Goal: Task Accomplishment & Management: Use online tool/utility

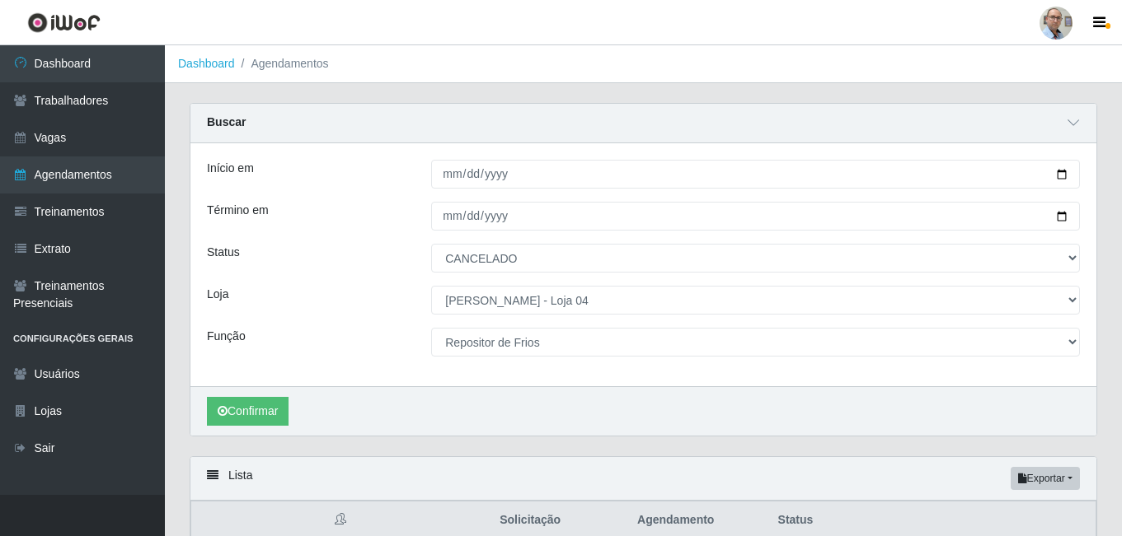
select select "CANCELADO"
select select "251"
select select "112"
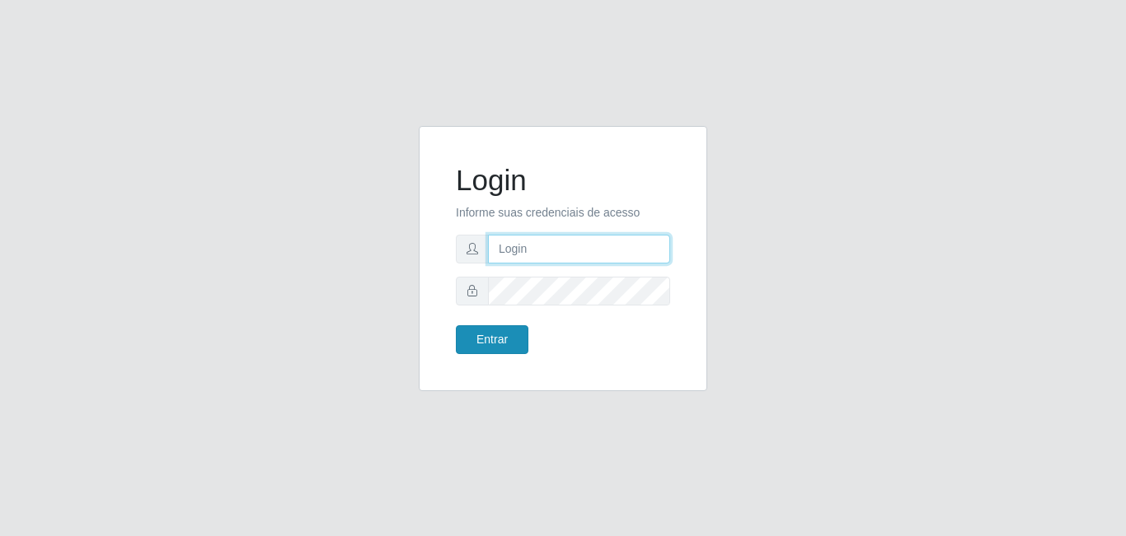
type input "[EMAIL_ADDRESS][DOMAIN_NAME]"
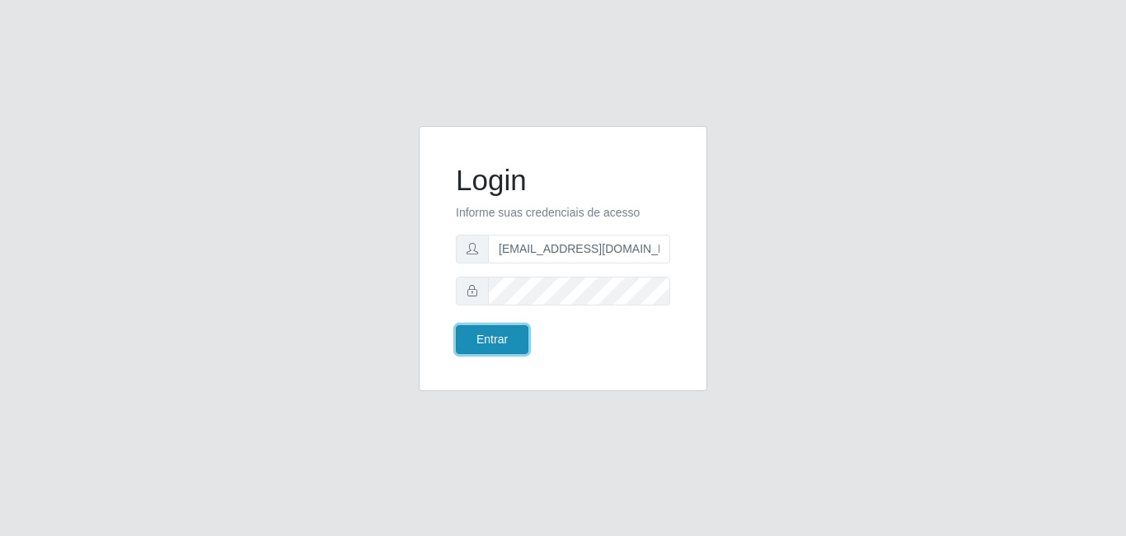
click at [501, 348] on button "Entrar" at bounding box center [492, 340] width 73 height 29
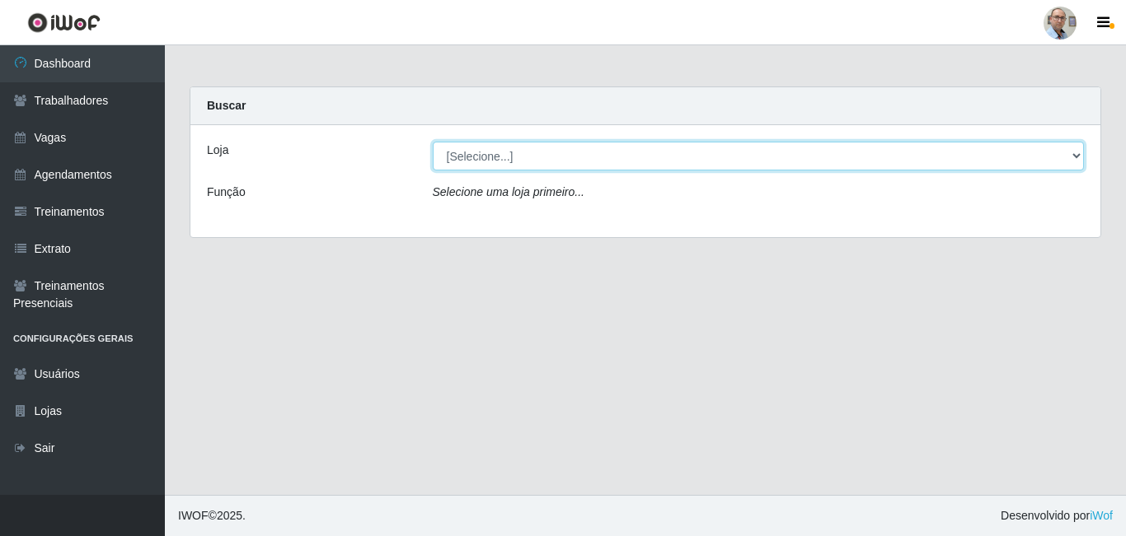
click at [1073, 157] on select "[Selecione...] Mar Vermelho - Loja 04" at bounding box center [759, 156] width 652 height 29
select select "251"
click at [433, 142] on select "[Selecione...] Mar Vermelho - Loja 04" at bounding box center [759, 156] width 652 height 29
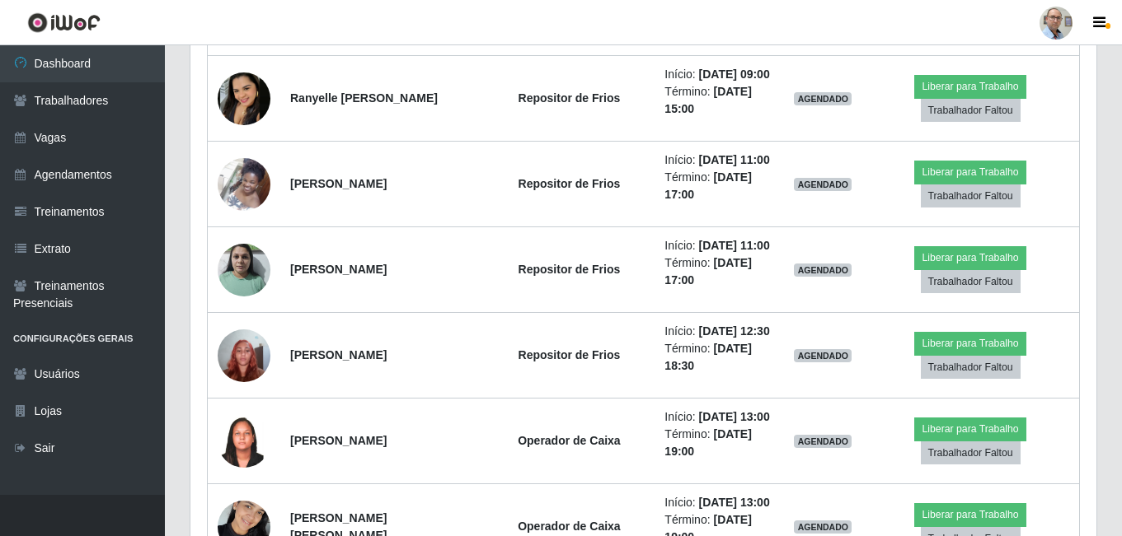
scroll to position [2472, 0]
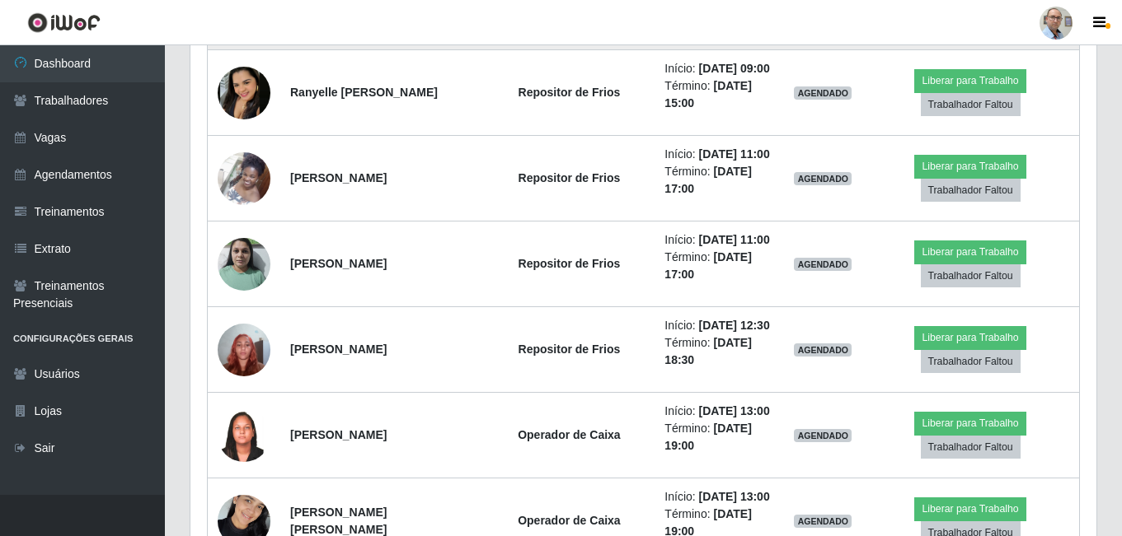
click at [249, 44] on img at bounding box center [244, 7] width 53 height 74
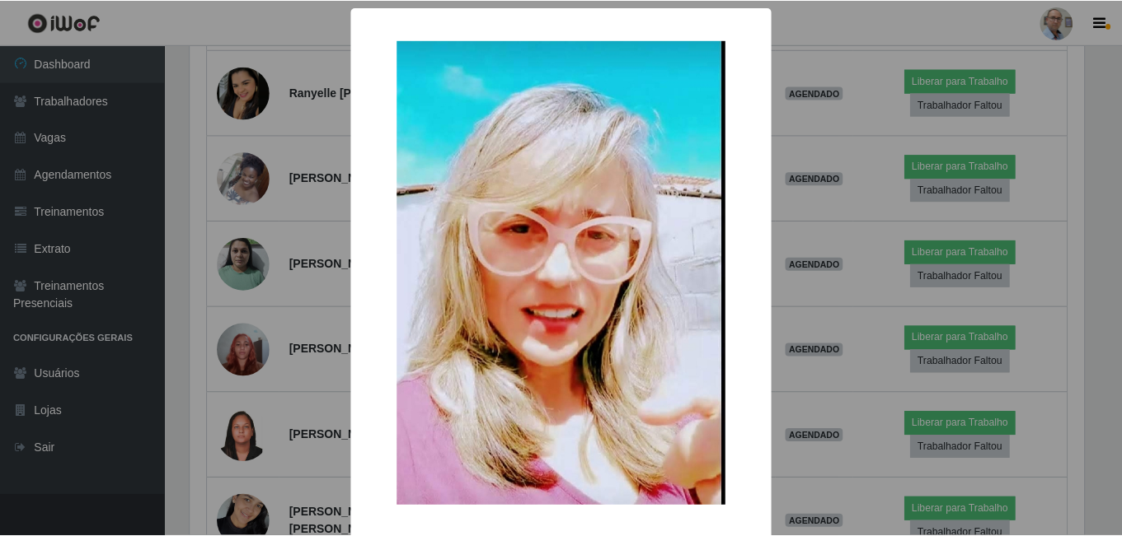
scroll to position [73, 0]
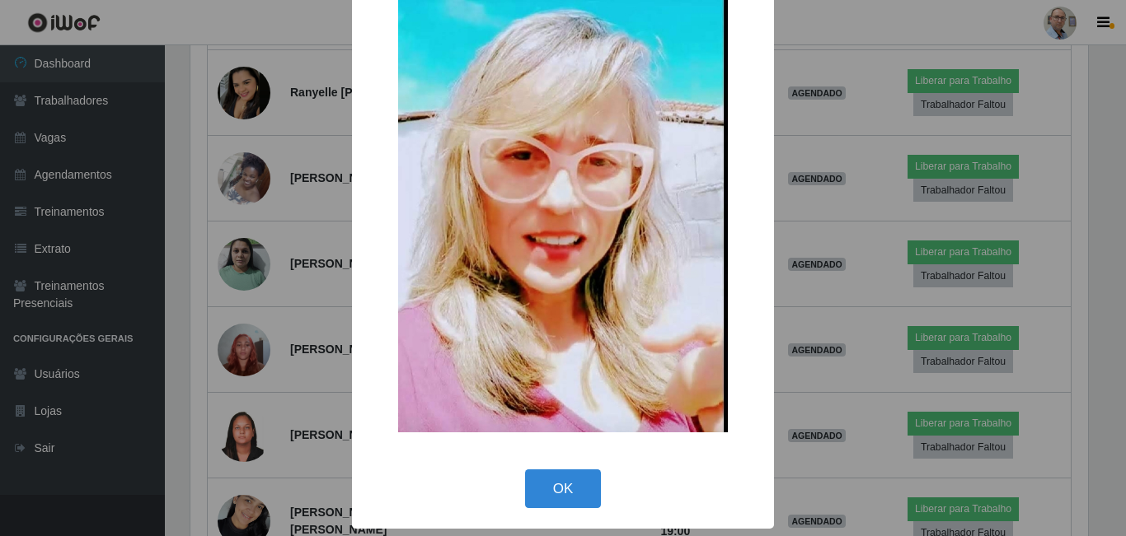
click at [547, 473] on button "OK" at bounding box center [563, 489] width 77 height 39
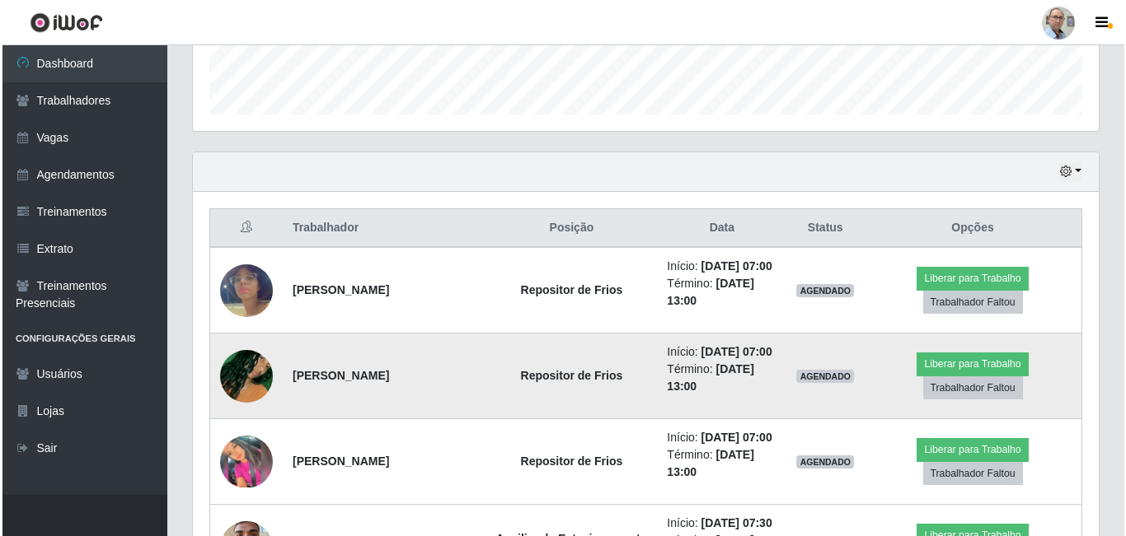
scroll to position [494, 0]
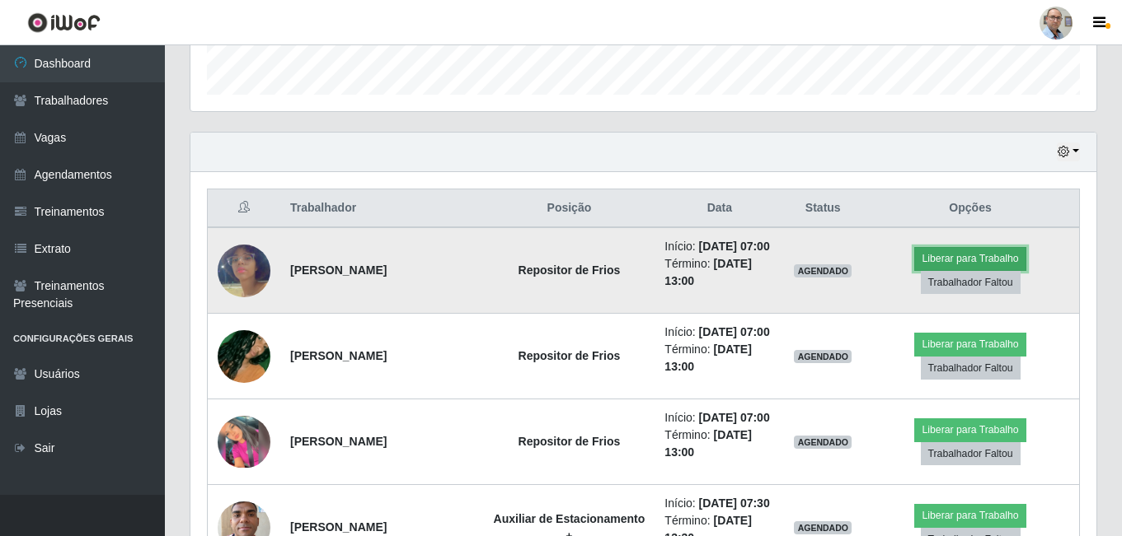
click at [972, 266] on button "Liberar para Trabalho" at bounding box center [969, 258] width 111 height 23
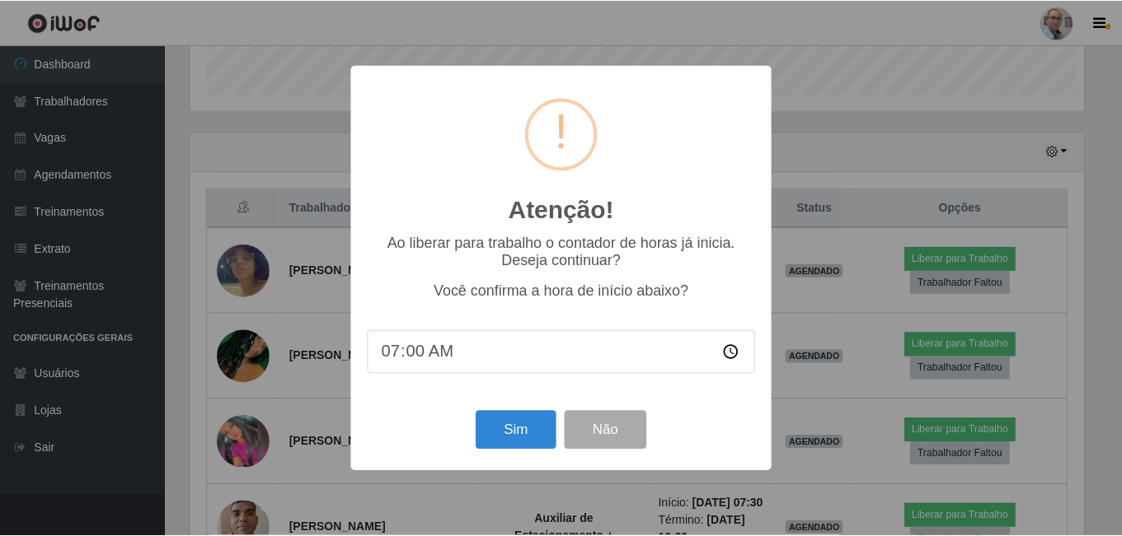
scroll to position [342, 897]
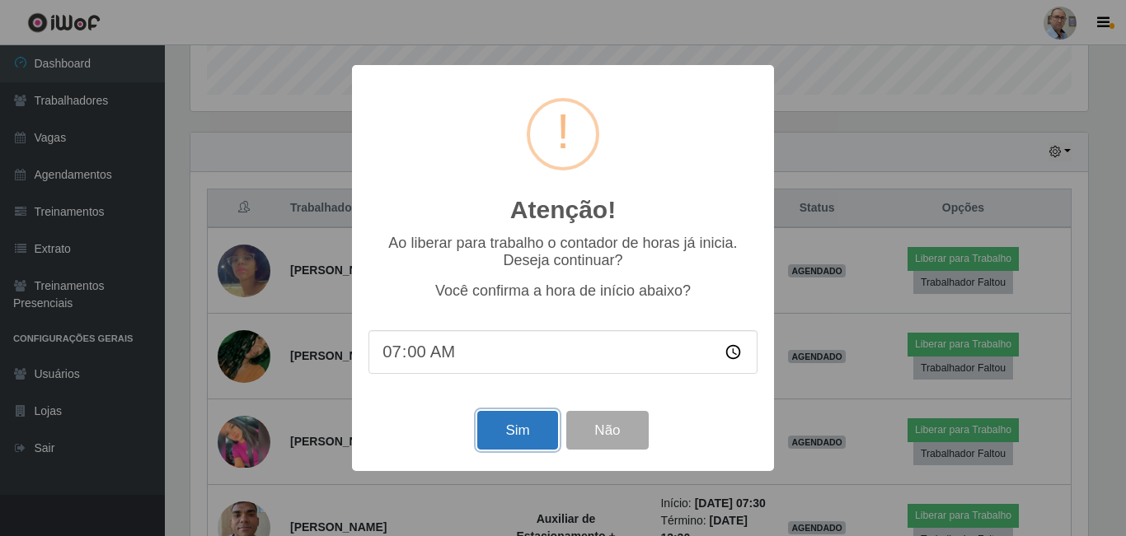
click at [535, 440] on button "Sim" at bounding box center [517, 430] width 80 height 39
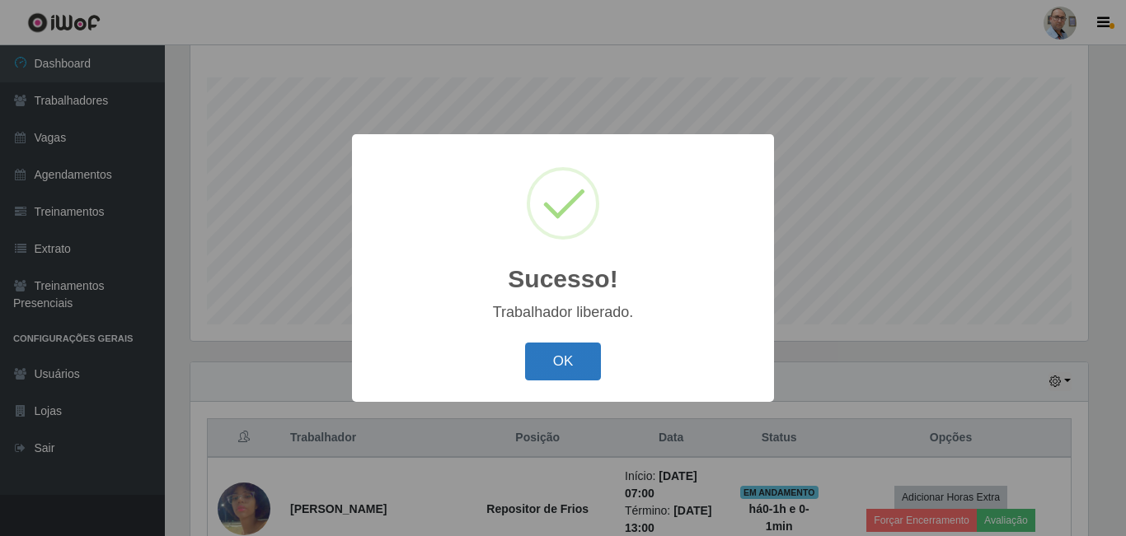
click at [550, 364] on button "OK" at bounding box center [563, 362] width 77 height 39
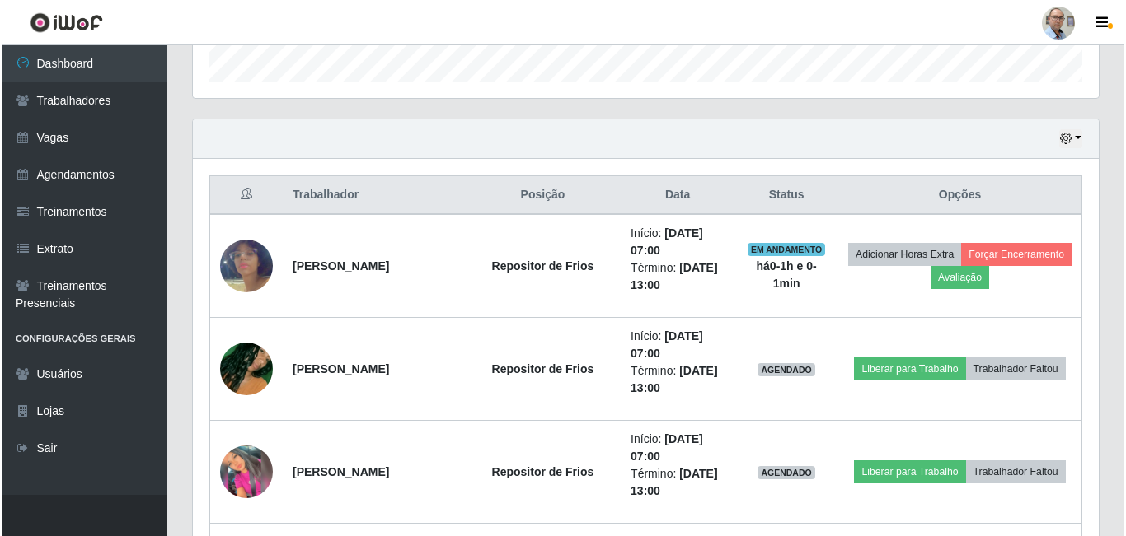
scroll to position [512, 0]
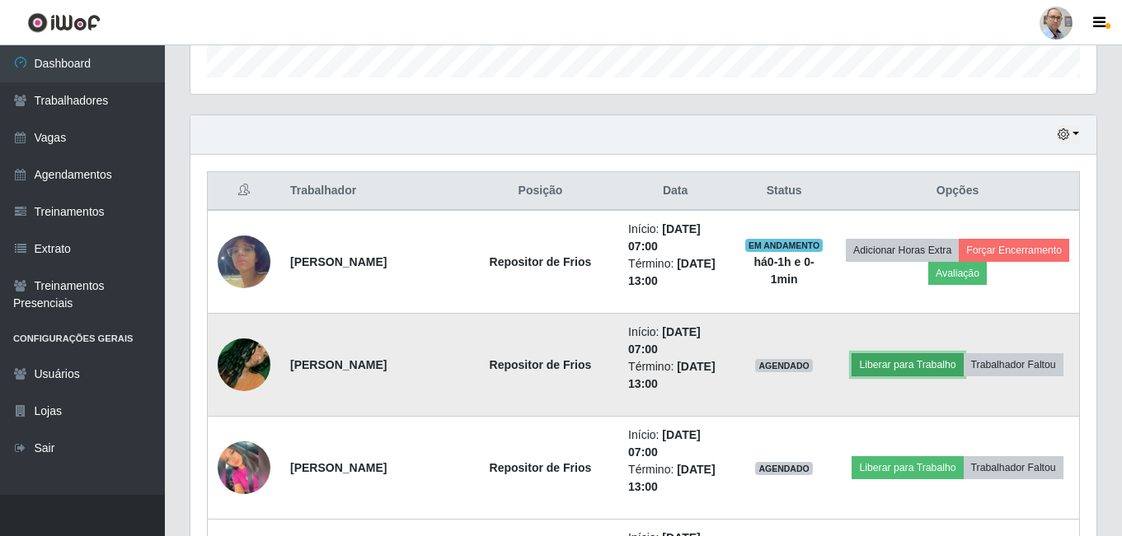
click at [963, 354] on button "Liberar para Trabalho" at bounding box center [906, 365] width 111 height 23
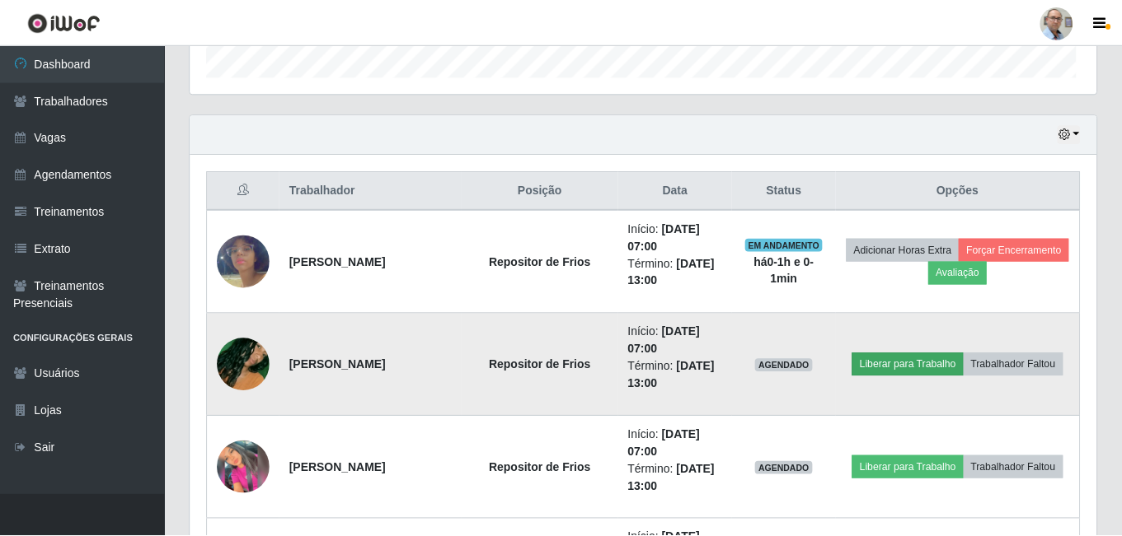
scroll to position [342, 897]
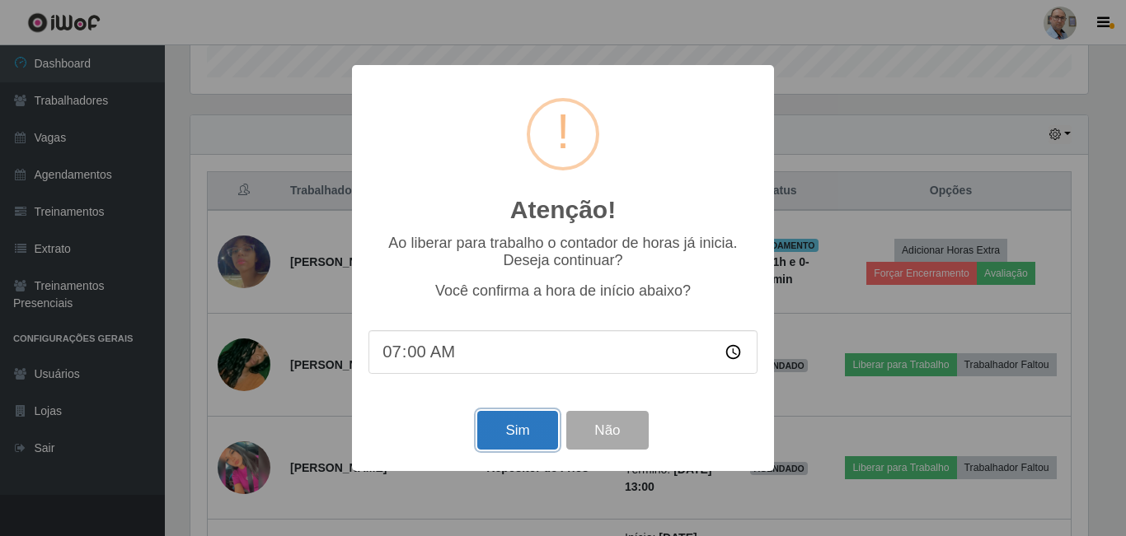
click at [529, 429] on button "Sim" at bounding box center [517, 430] width 80 height 39
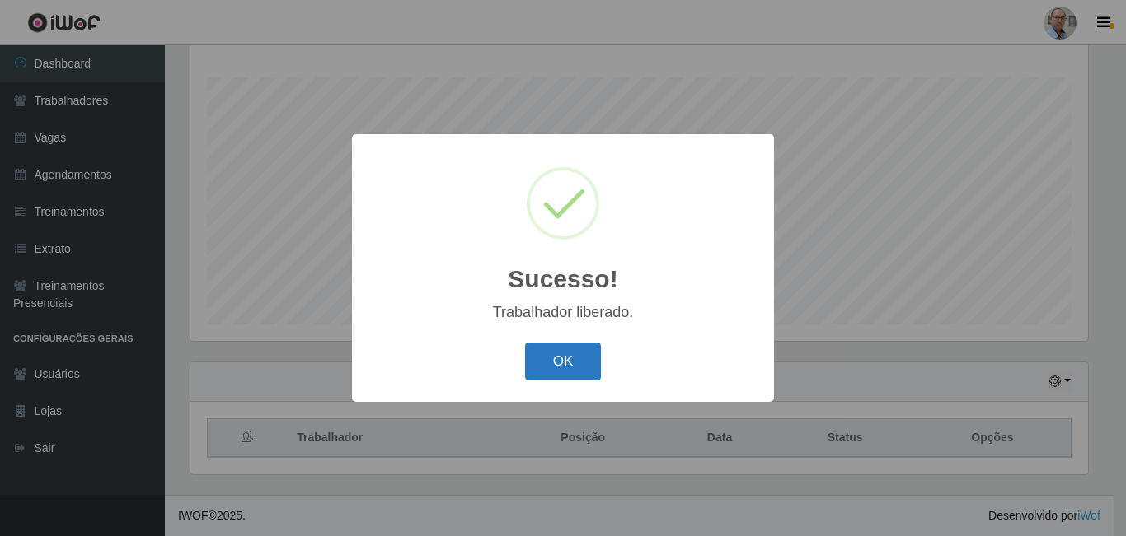
click at [573, 374] on button "OK" at bounding box center [563, 362] width 77 height 39
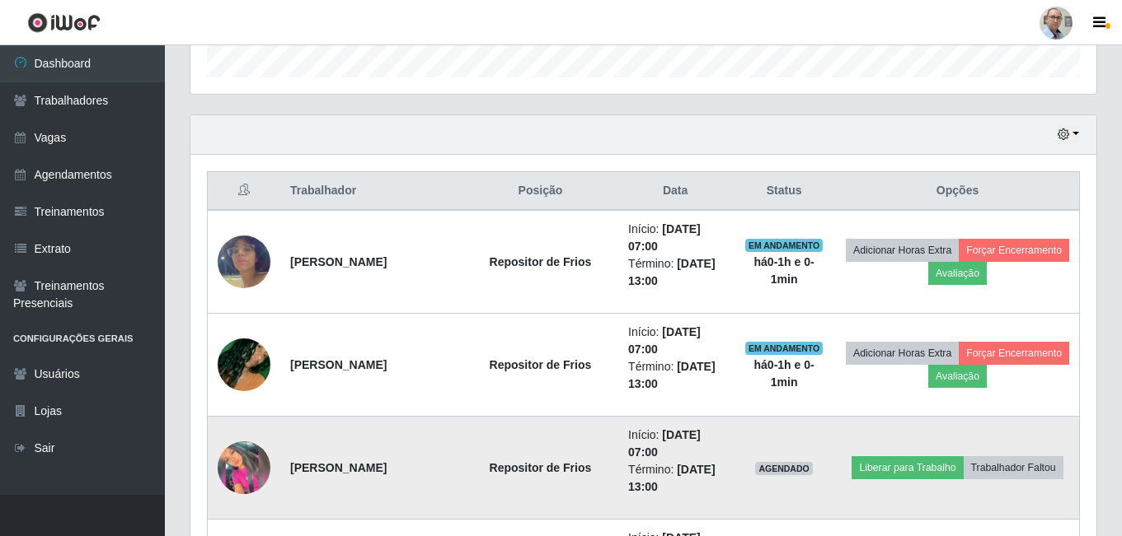
scroll to position [594, 0]
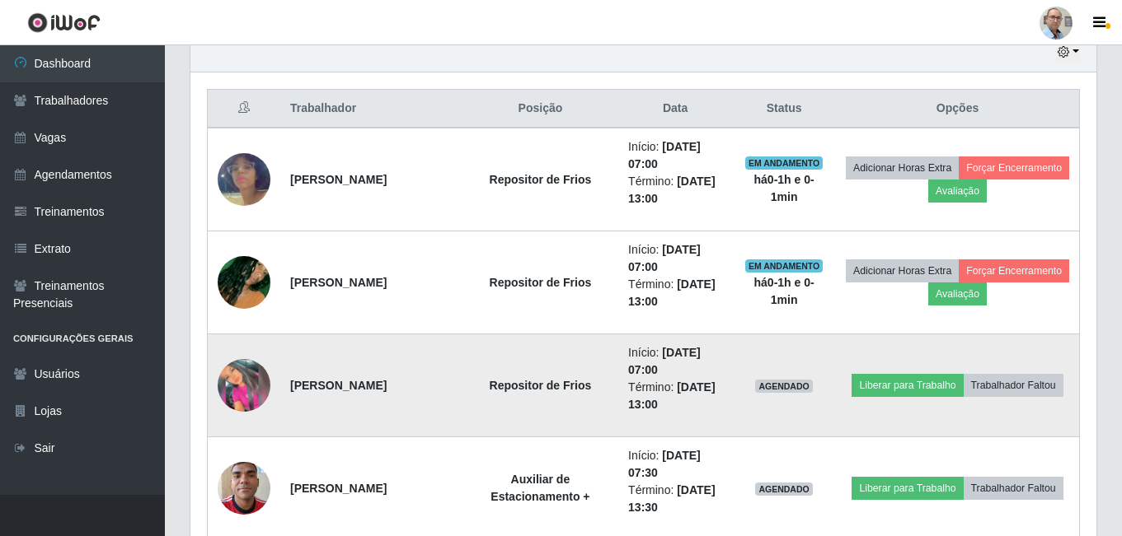
click at [244, 382] on img at bounding box center [244, 385] width 53 height 53
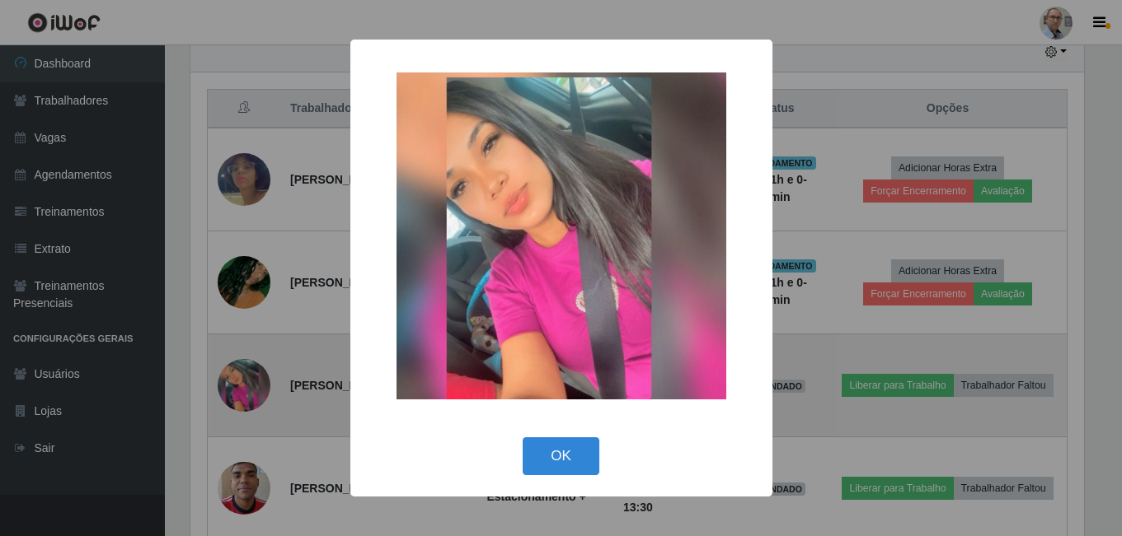
scroll to position [342, 897]
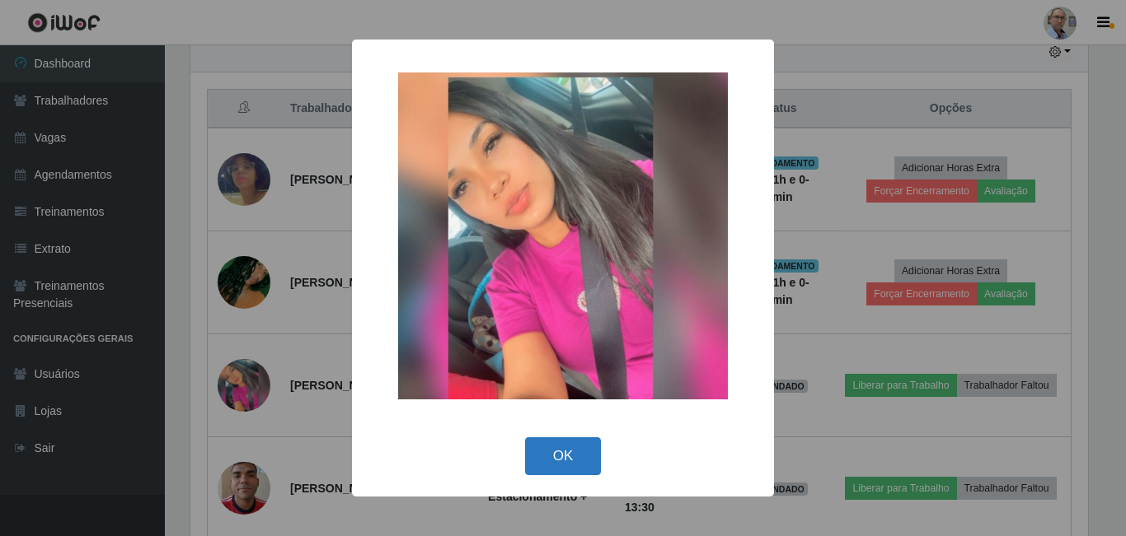
click at [562, 460] on button "OK" at bounding box center [563, 457] width 77 height 39
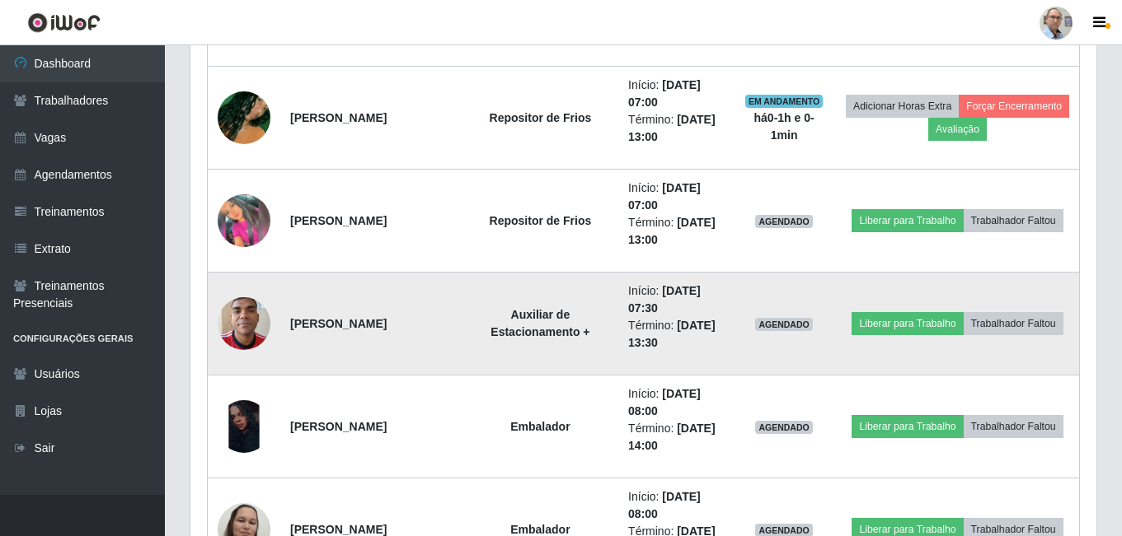
scroll to position [841, 0]
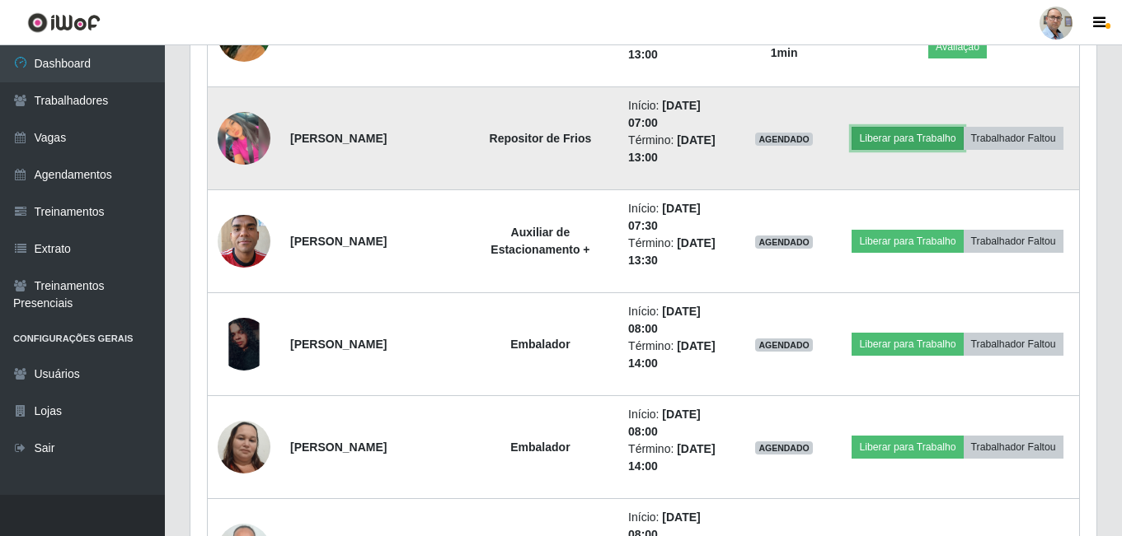
click at [955, 127] on button "Liberar para Trabalho" at bounding box center [906, 138] width 111 height 23
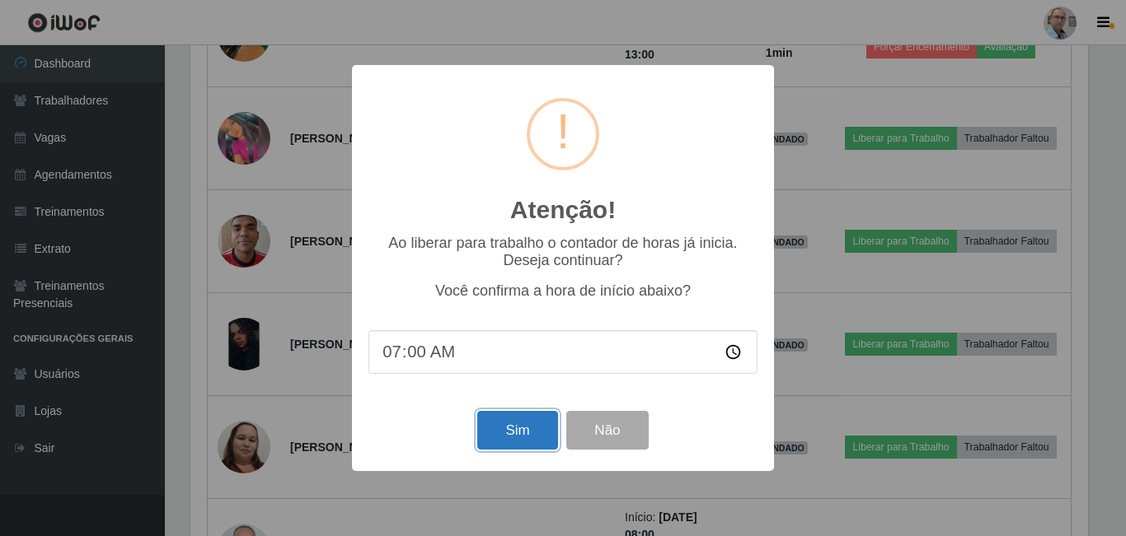
click at [518, 441] on button "Sim" at bounding box center [517, 430] width 80 height 39
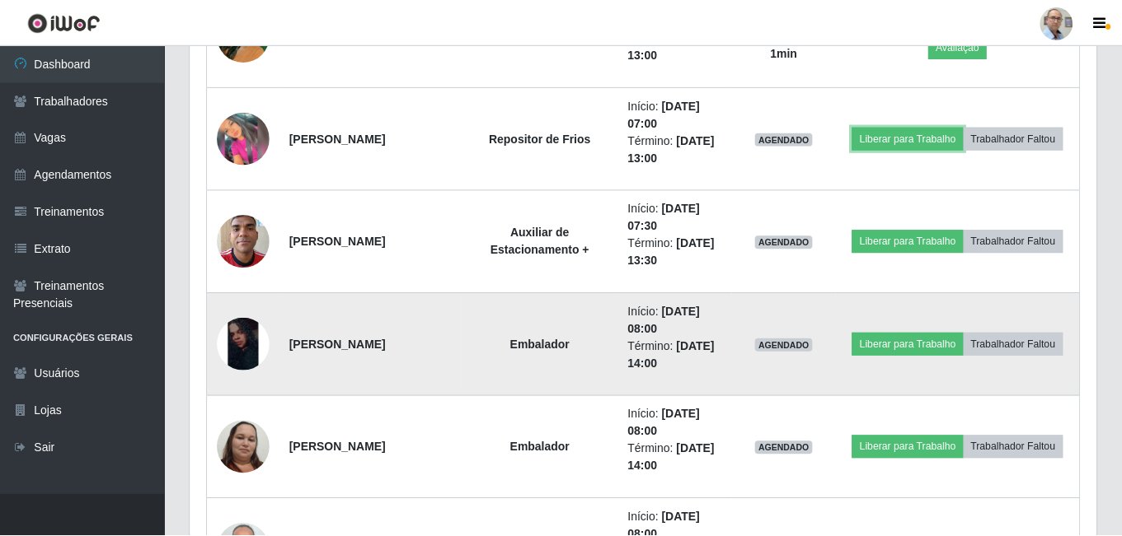
scroll to position [0, 0]
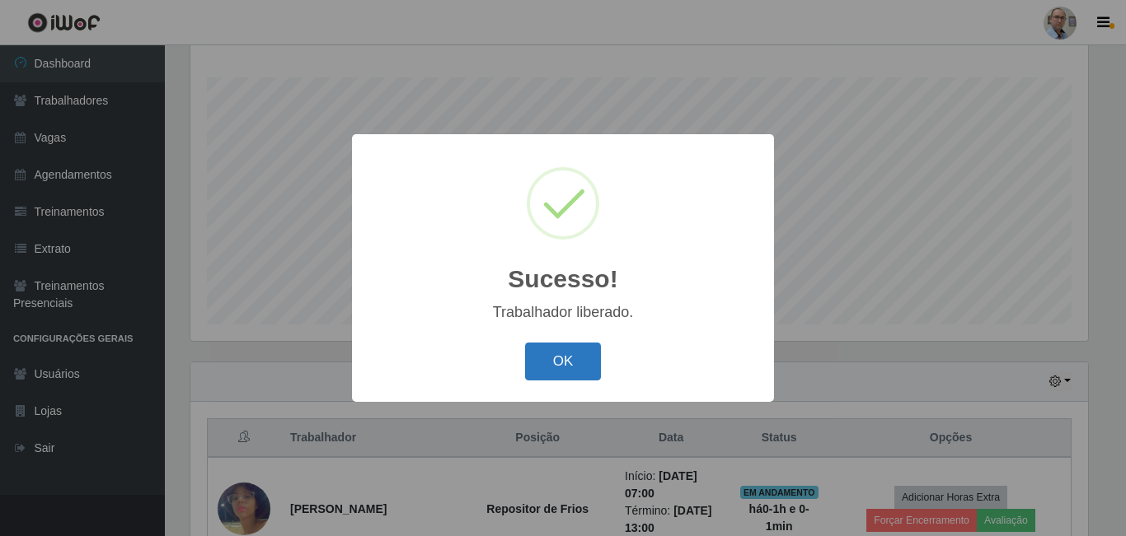
click at [571, 365] on button "OK" at bounding box center [563, 362] width 77 height 39
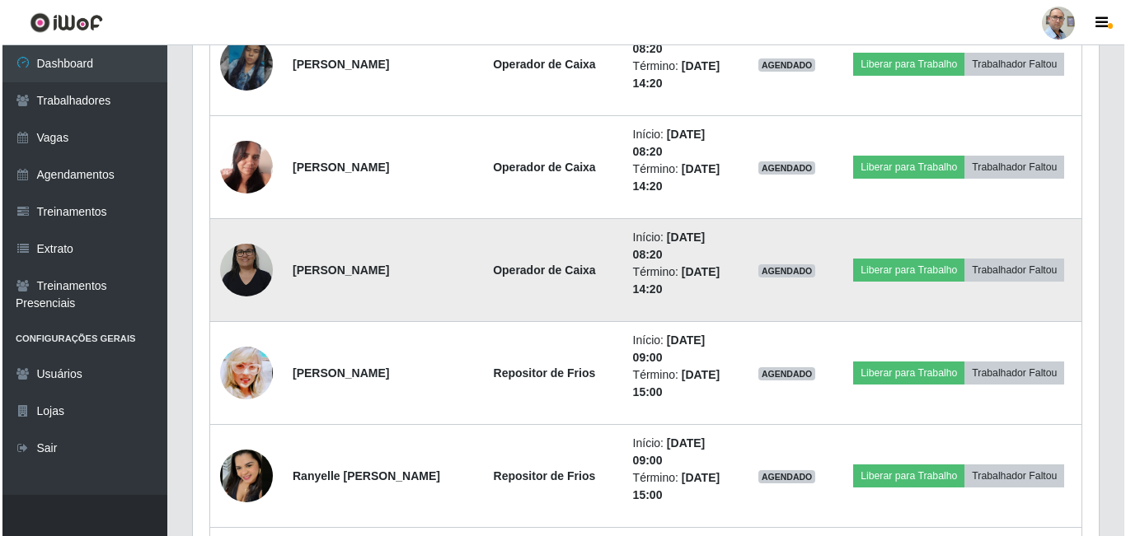
scroll to position [2490, 0]
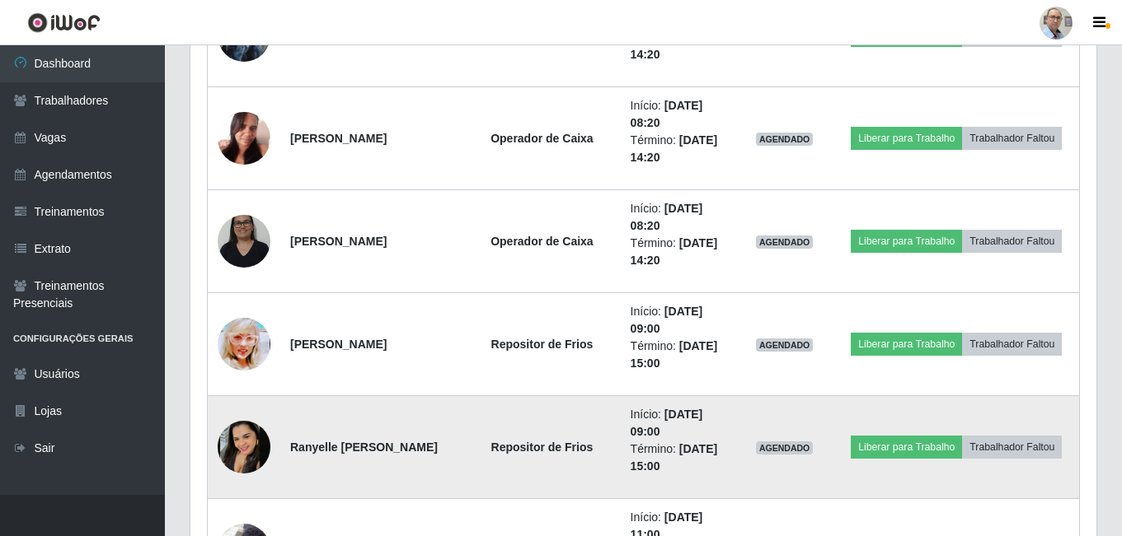
click at [237, 441] on img at bounding box center [244, 447] width 53 height 53
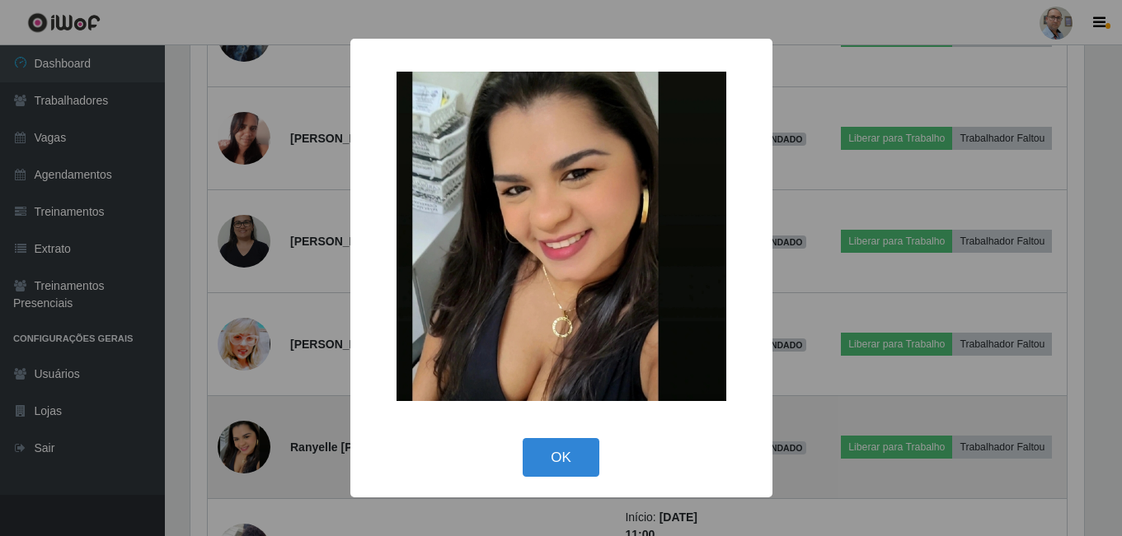
scroll to position [342, 897]
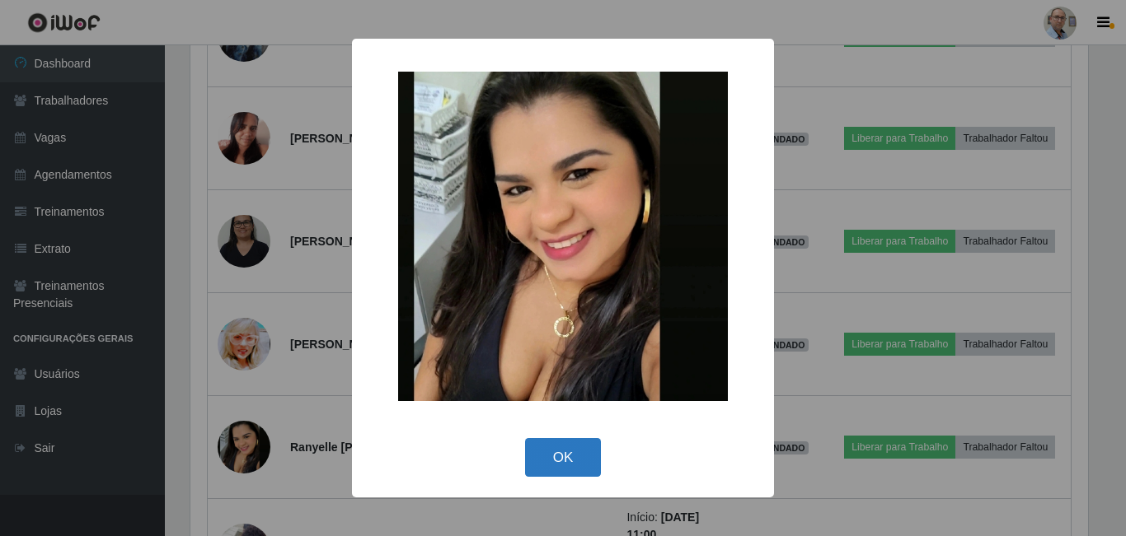
click at [590, 461] on button "OK" at bounding box center [563, 457] width 77 height 39
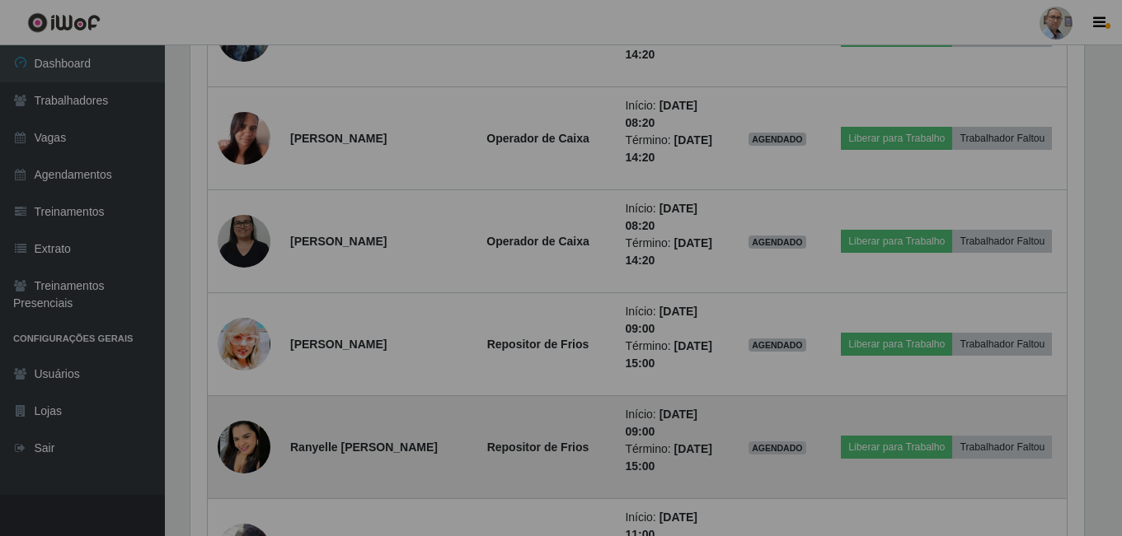
scroll to position [342, 906]
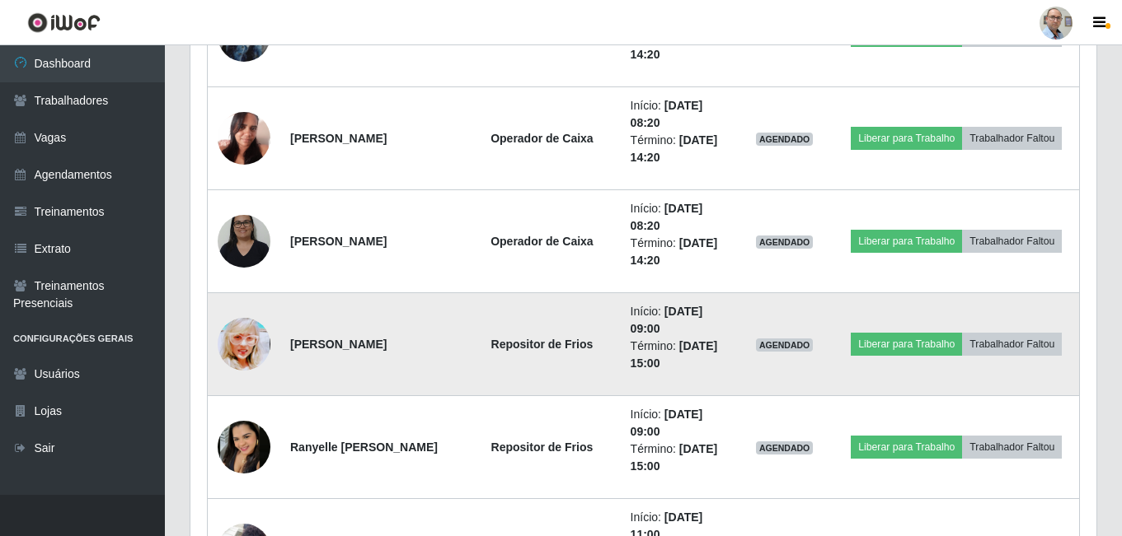
click at [242, 349] on img at bounding box center [244, 344] width 53 height 74
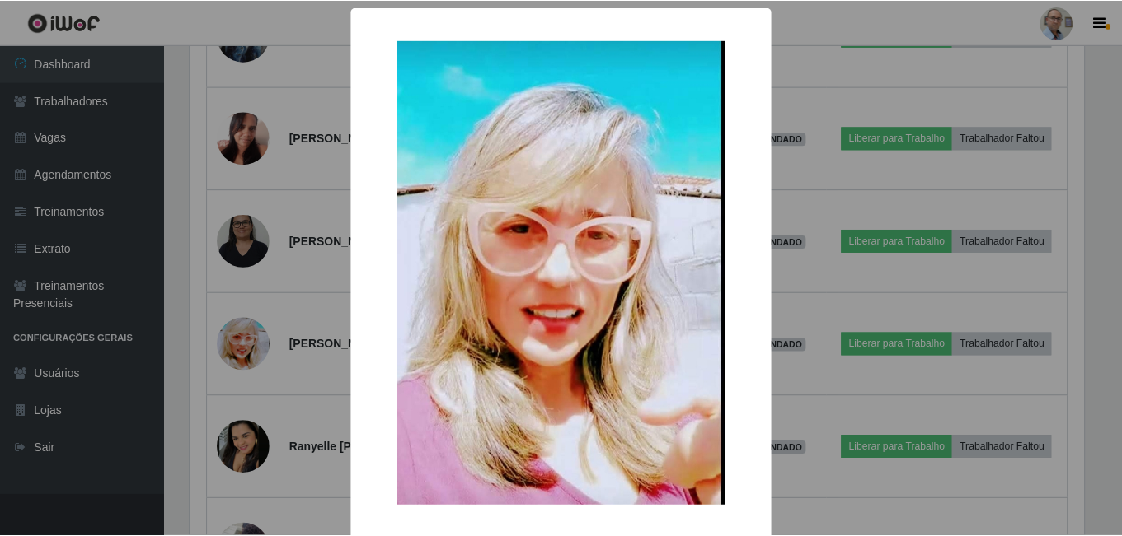
scroll to position [73, 0]
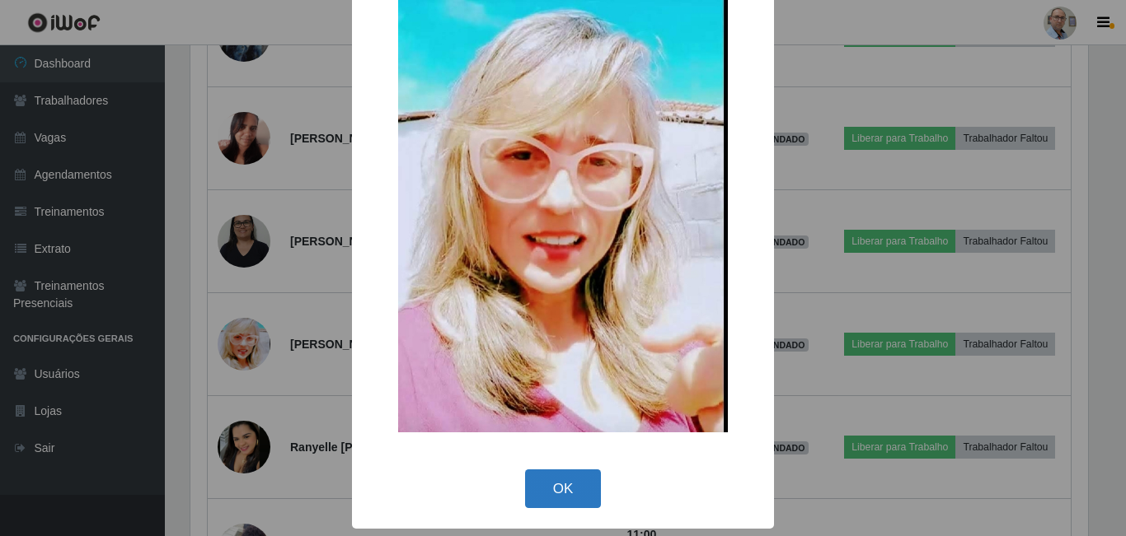
click at [552, 486] on button "OK" at bounding box center [563, 489] width 77 height 39
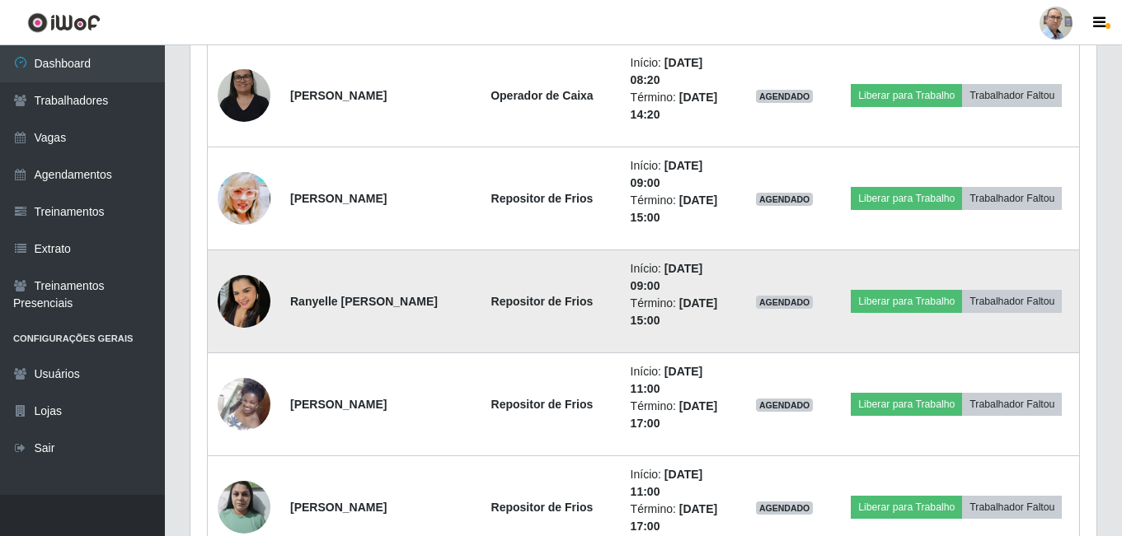
scroll to position [2654, 0]
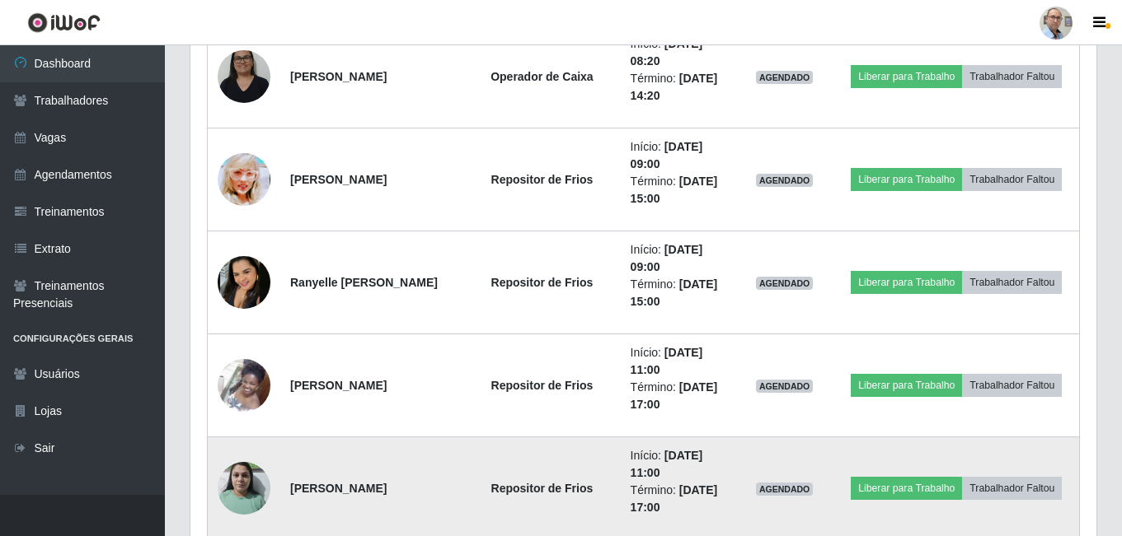
click at [251, 493] on img at bounding box center [244, 488] width 53 height 70
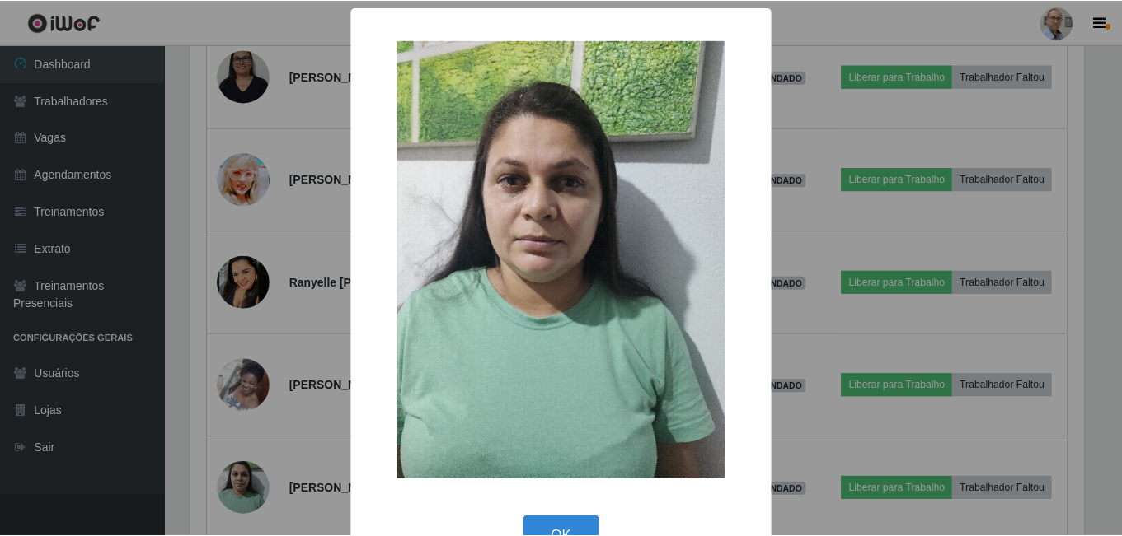
scroll to position [47, 0]
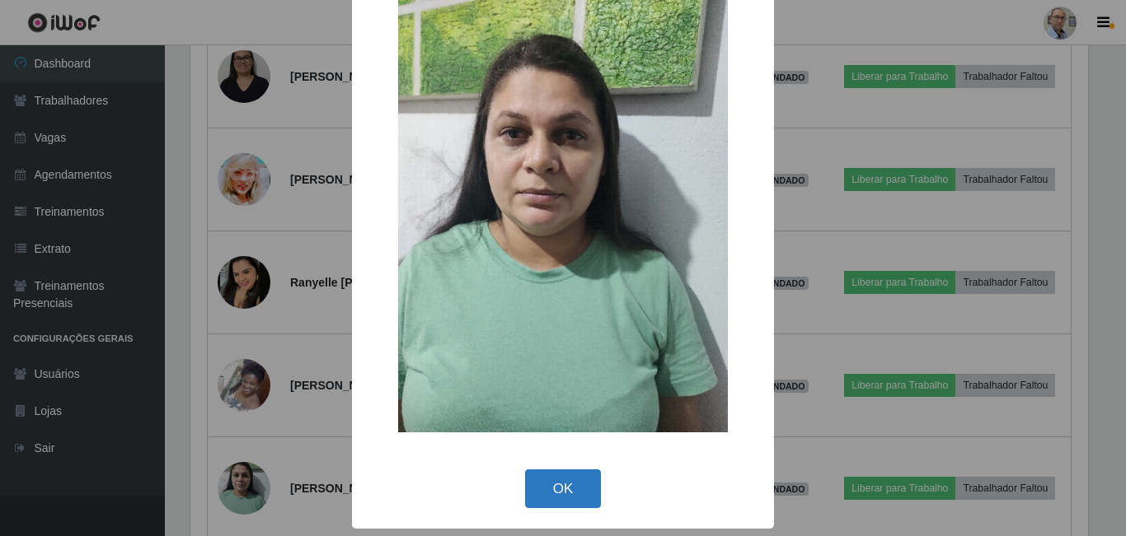
click at [557, 495] on button "OK" at bounding box center [563, 489] width 77 height 39
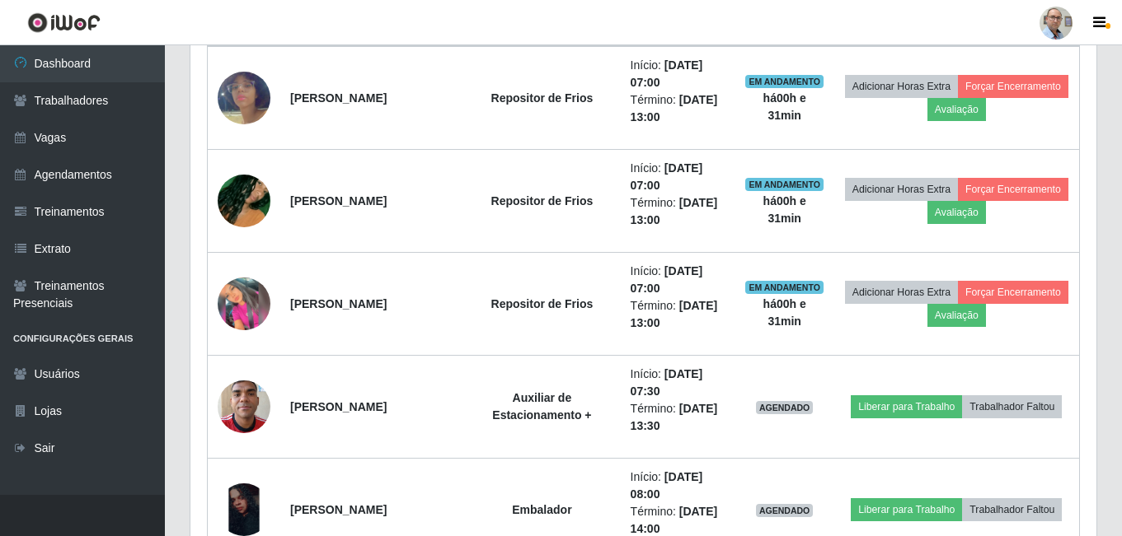
scroll to position [677, 0]
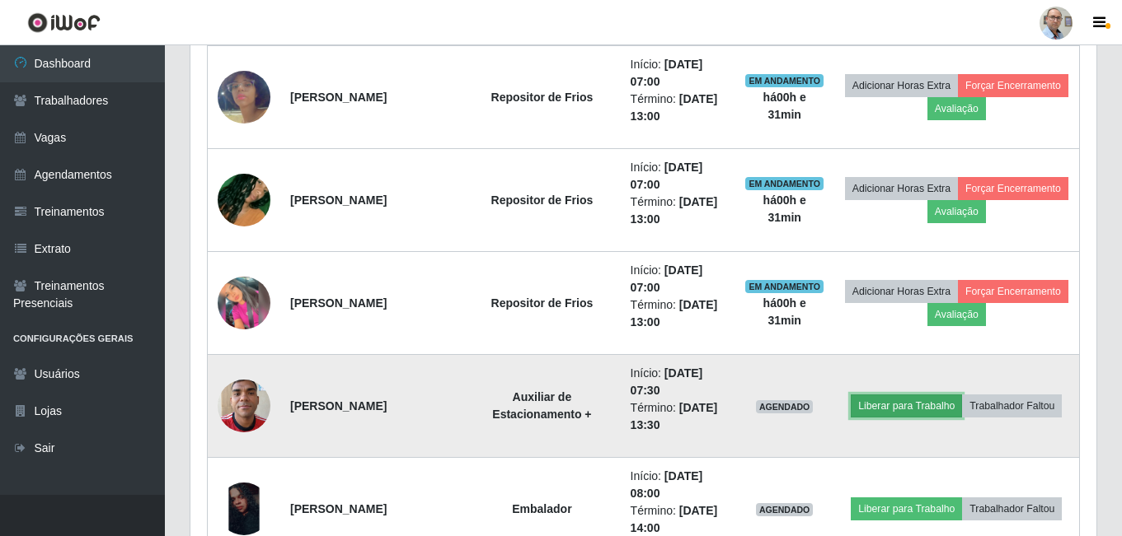
click at [957, 395] on button "Liberar para Trabalho" at bounding box center [905, 406] width 111 height 23
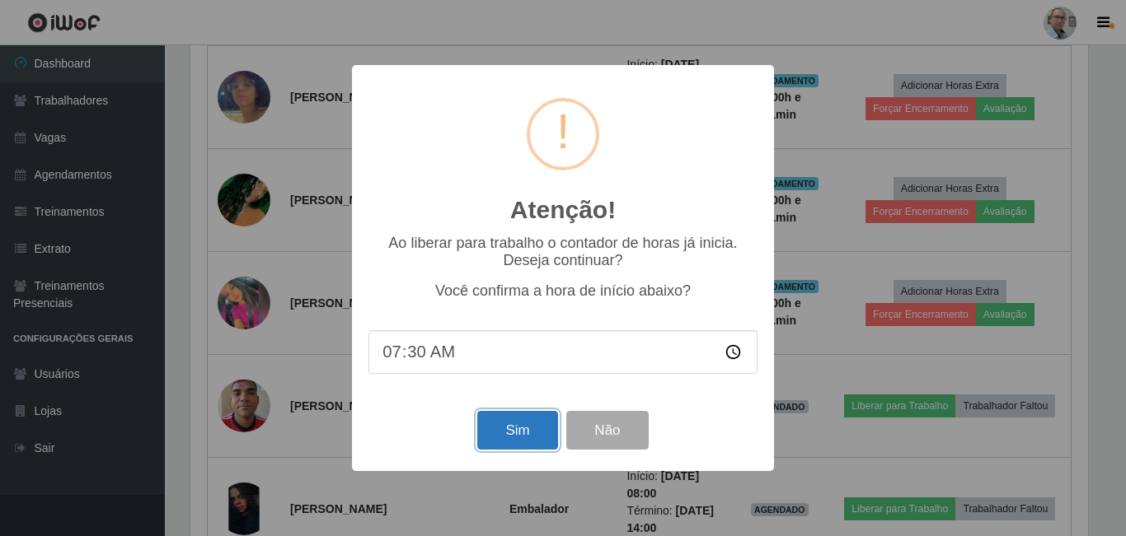
click at [530, 435] on button "Sim" at bounding box center [517, 430] width 80 height 39
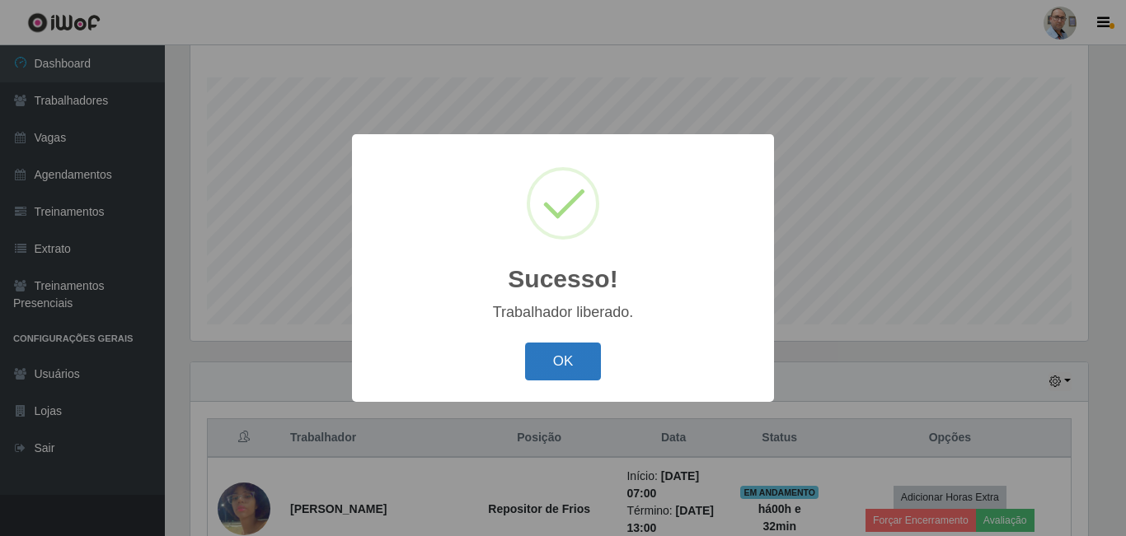
click at [556, 361] on button "OK" at bounding box center [563, 362] width 77 height 39
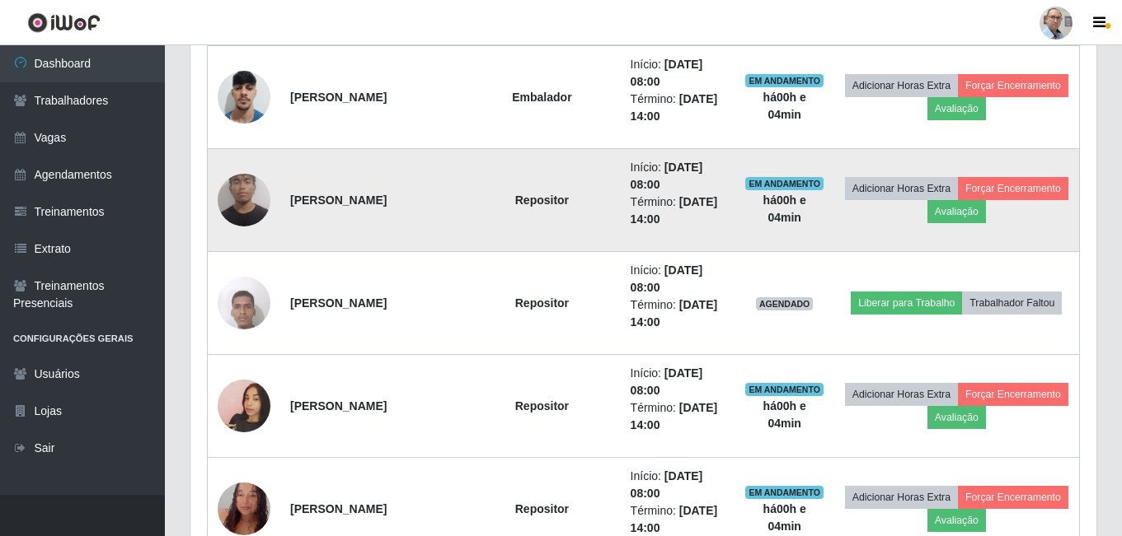
scroll to position [1418, 0]
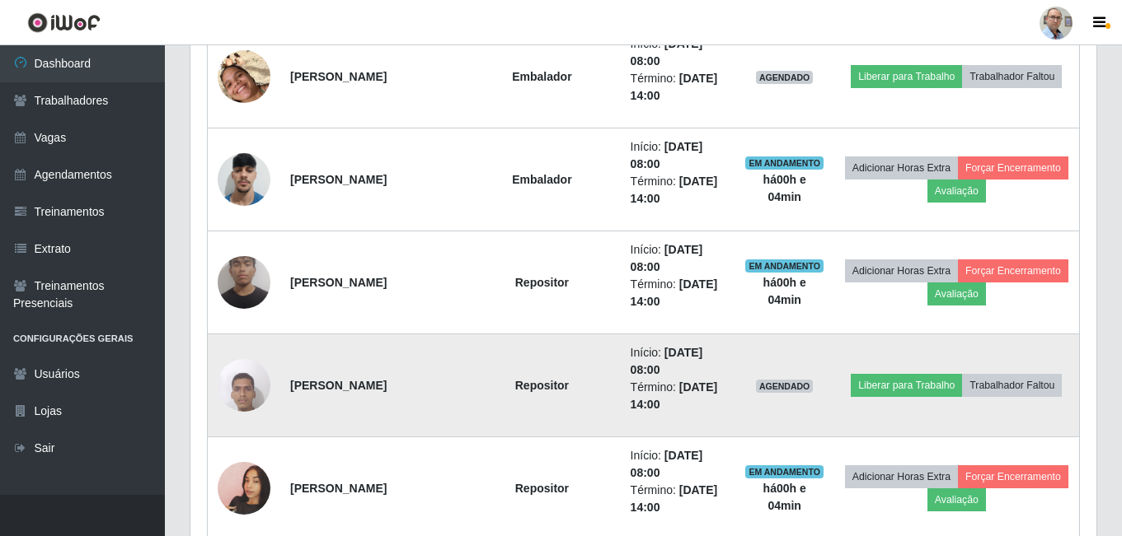
click at [442, 413] on td "[PERSON_NAME]" at bounding box center [371, 386] width 183 height 103
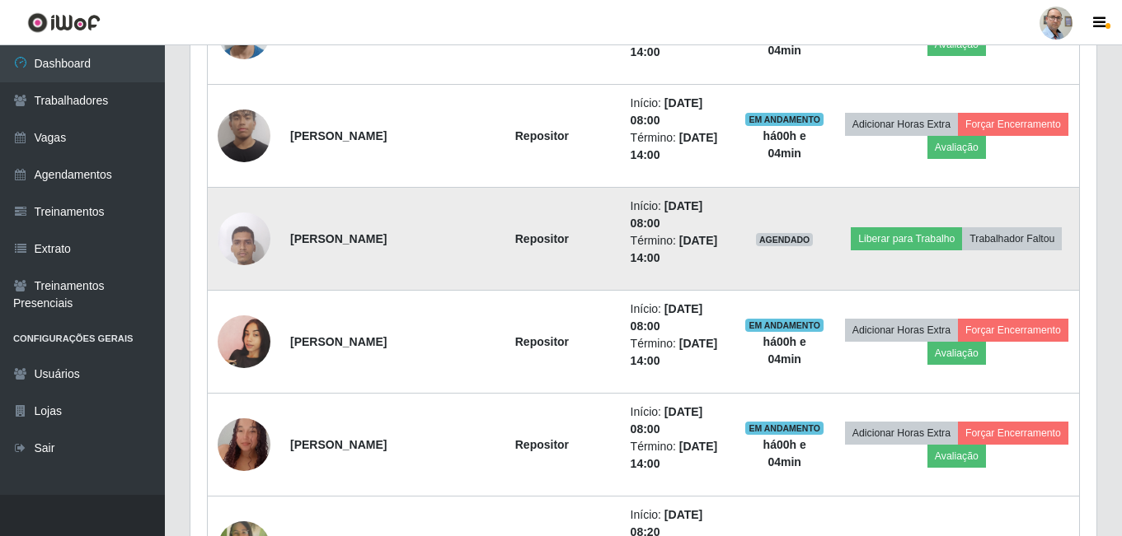
scroll to position [1583, 0]
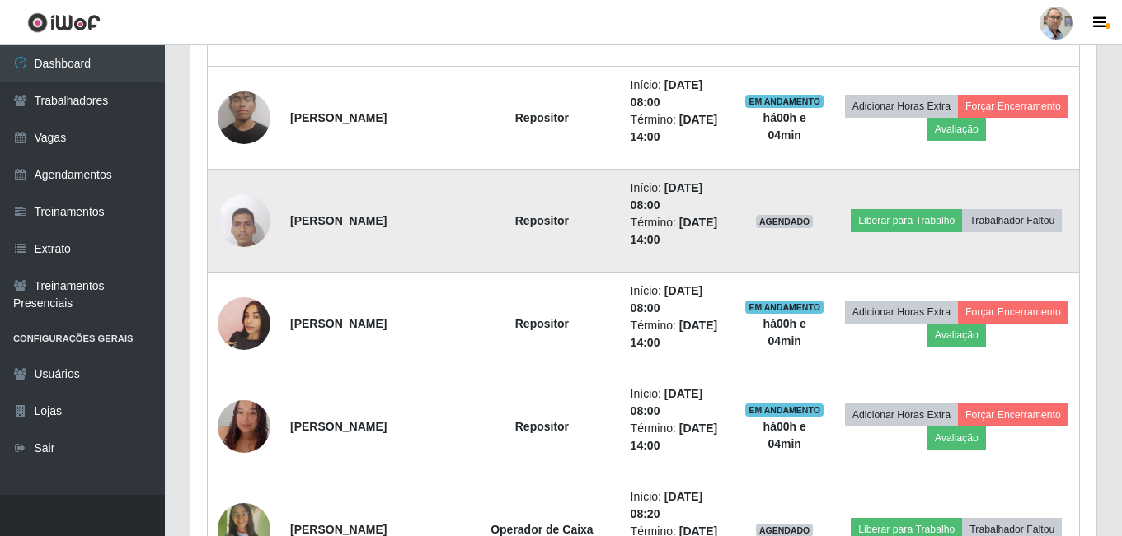
click at [241, 232] on img at bounding box center [244, 220] width 53 height 70
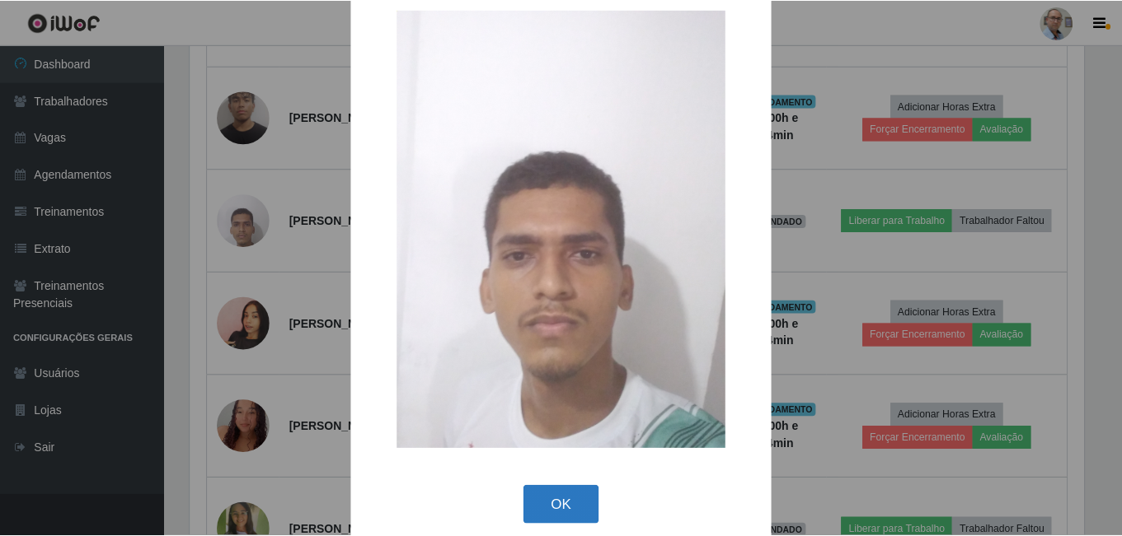
scroll to position [47, 0]
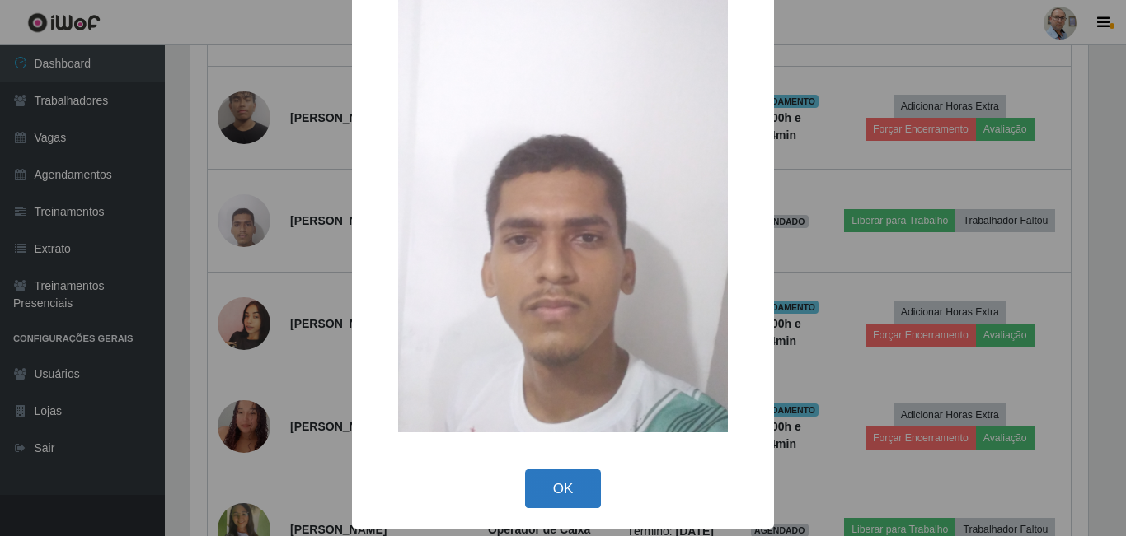
click at [546, 488] on button "OK" at bounding box center [563, 489] width 77 height 39
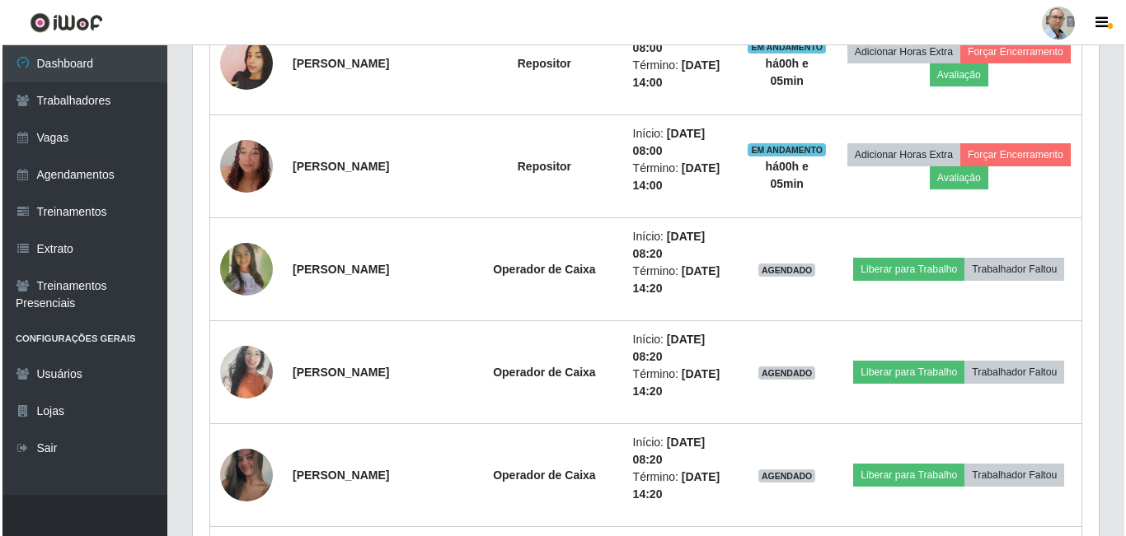
scroll to position [1830, 0]
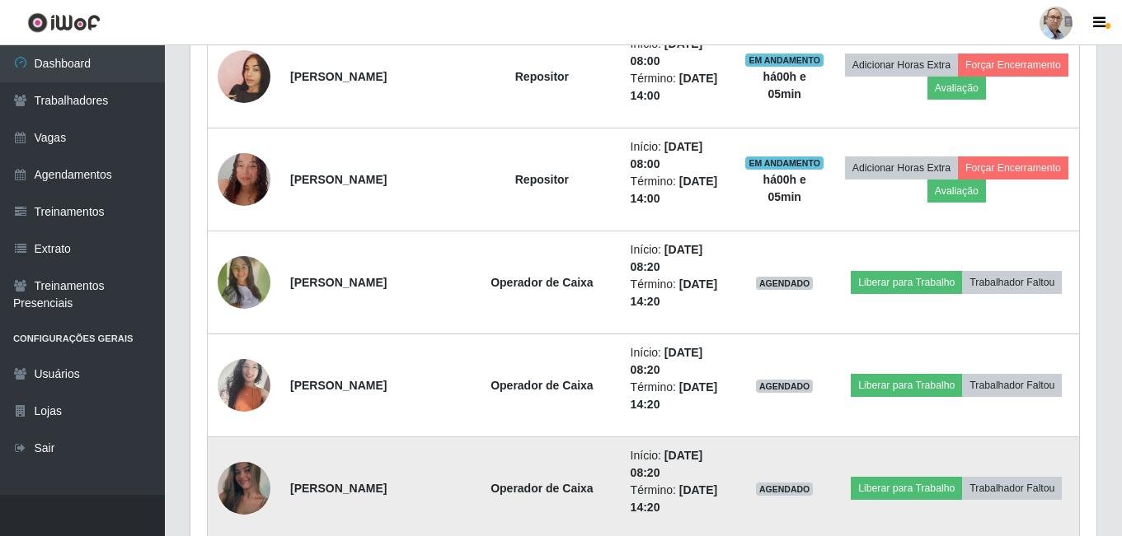
click at [251, 483] on img at bounding box center [244, 488] width 53 height 117
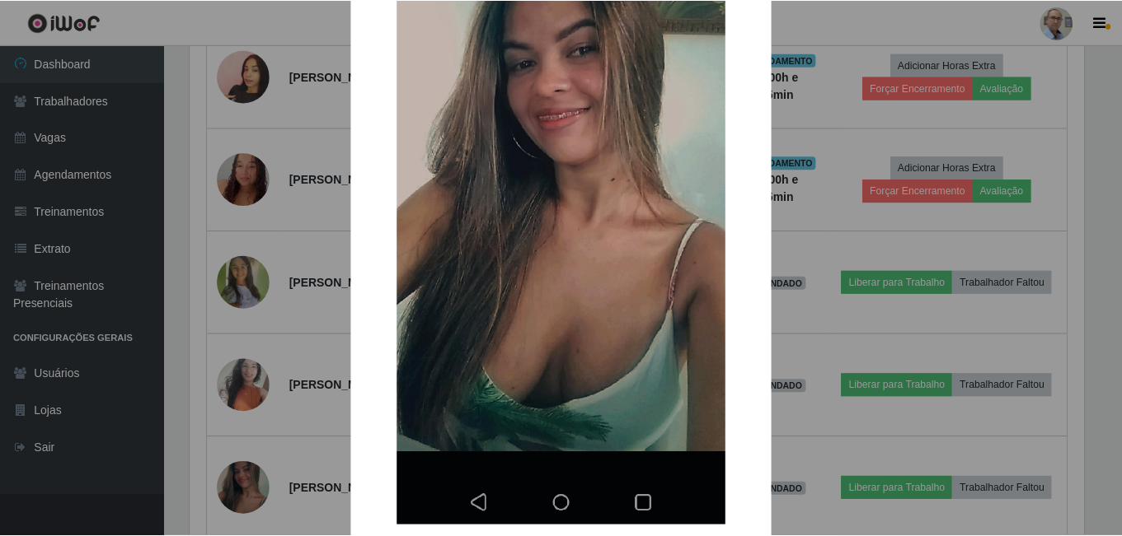
scroll to position [330, 0]
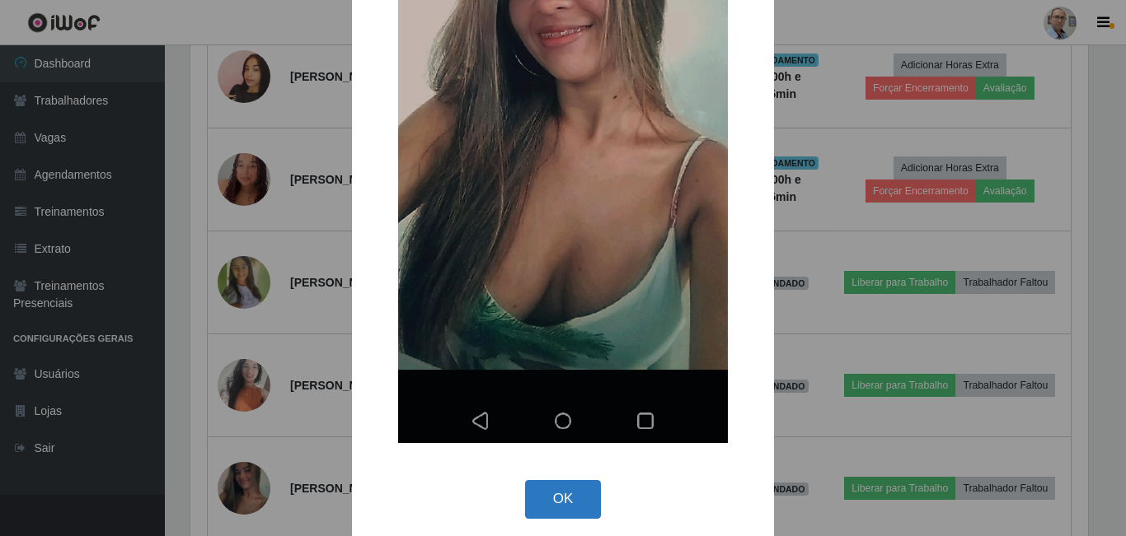
click at [572, 511] on button "OK" at bounding box center [563, 499] width 77 height 39
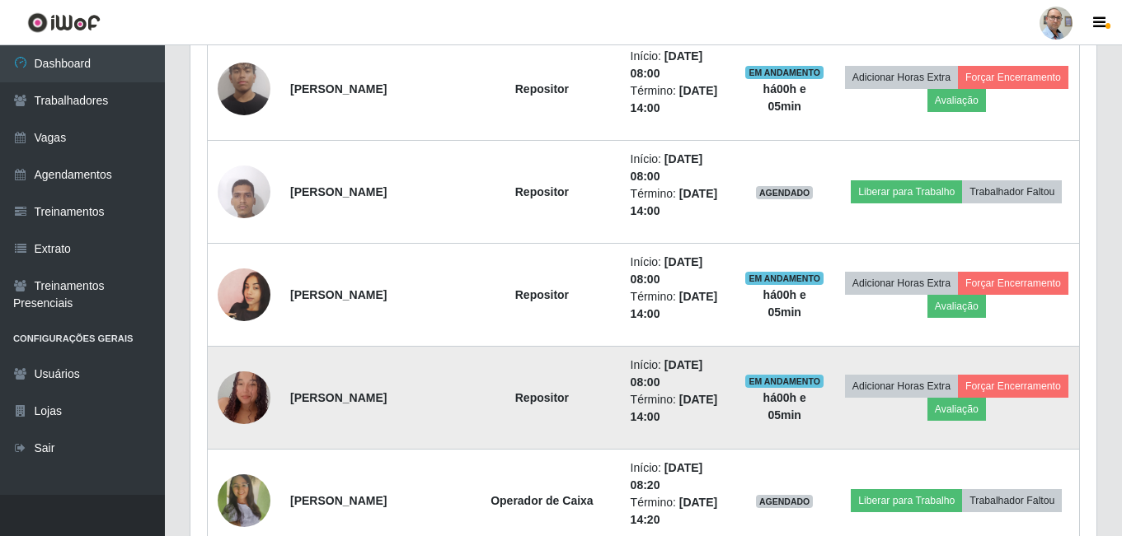
scroll to position [1583, 0]
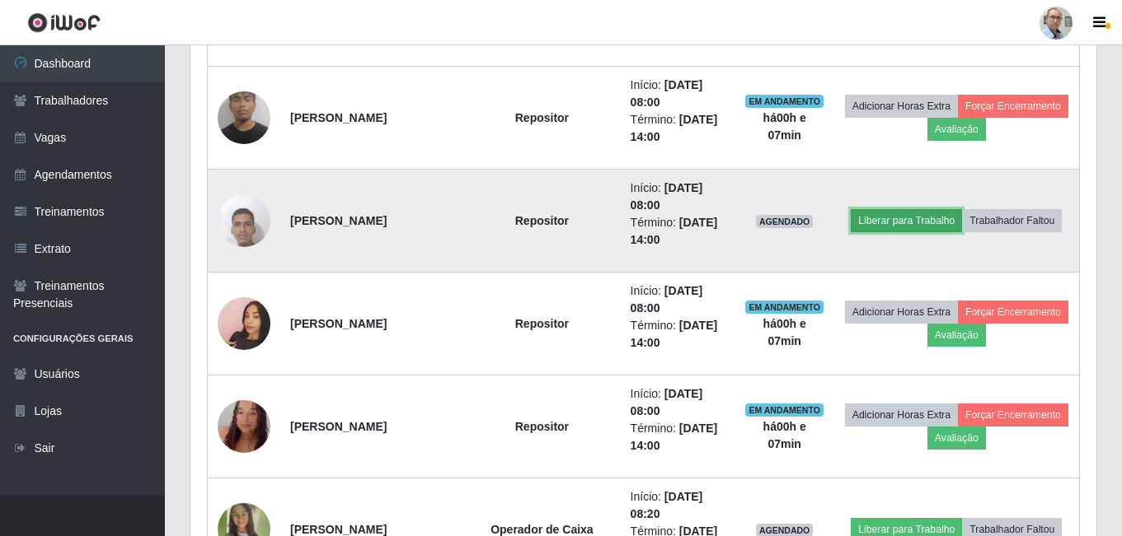
click at [960, 210] on button "Liberar para Trabalho" at bounding box center [905, 220] width 111 height 23
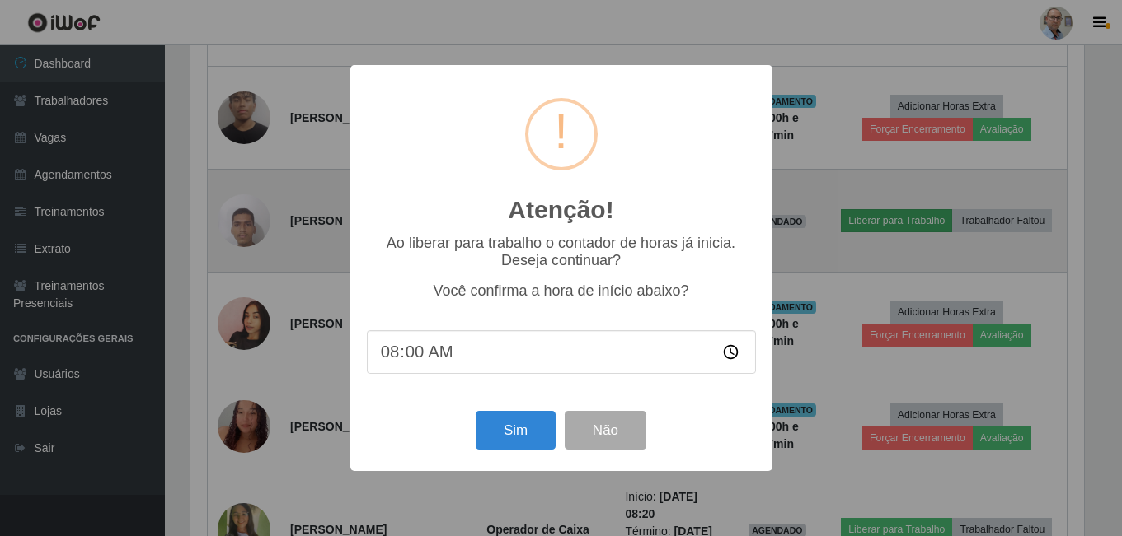
scroll to position [342, 897]
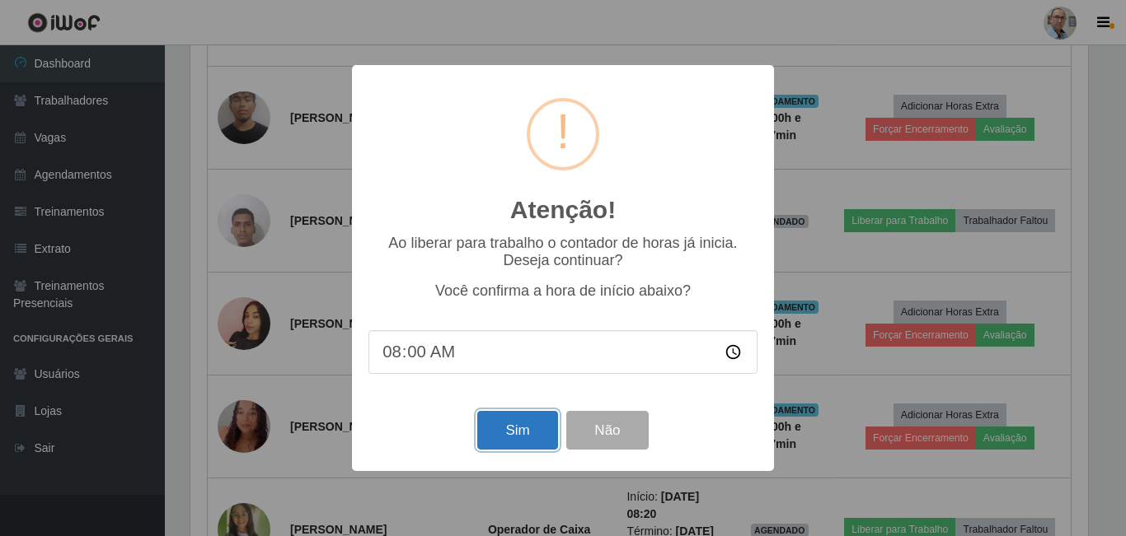
click at [513, 436] on button "Sim" at bounding box center [517, 430] width 80 height 39
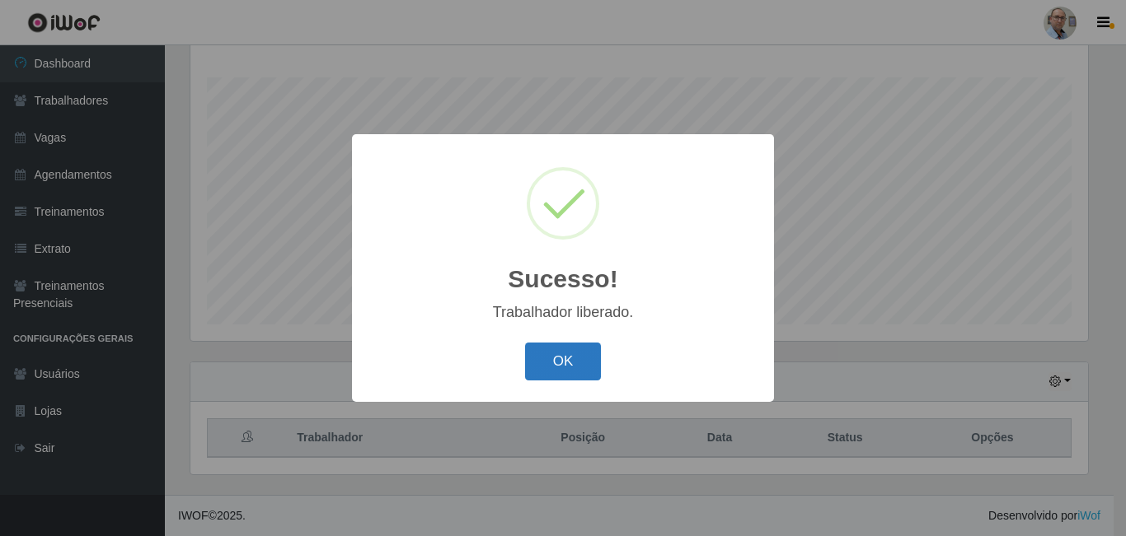
click at [554, 354] on button "OK" at bounding box center [563, 362] width 77 height 39
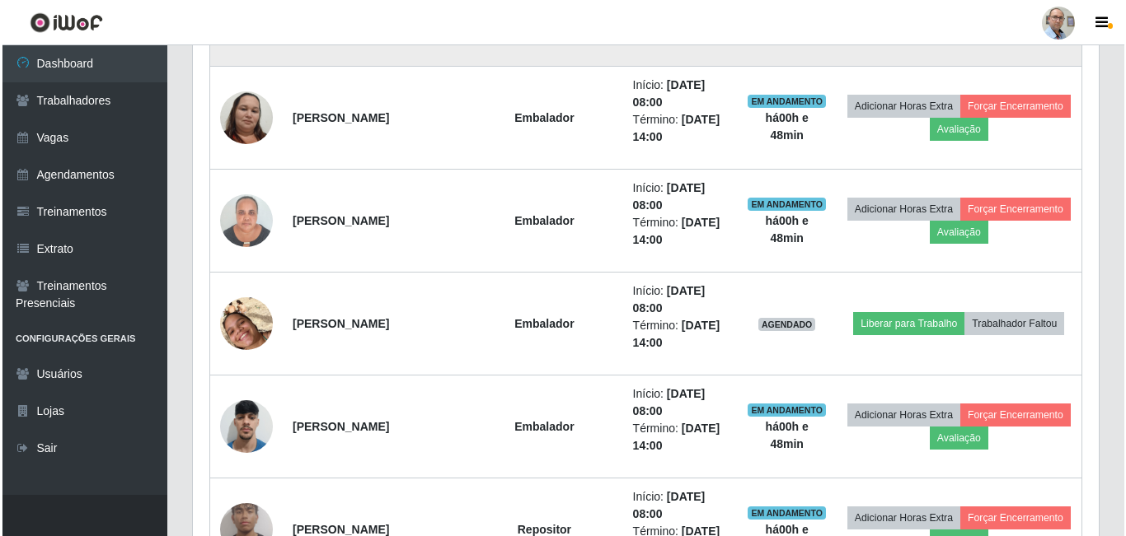
scroll to position [1336, 0]
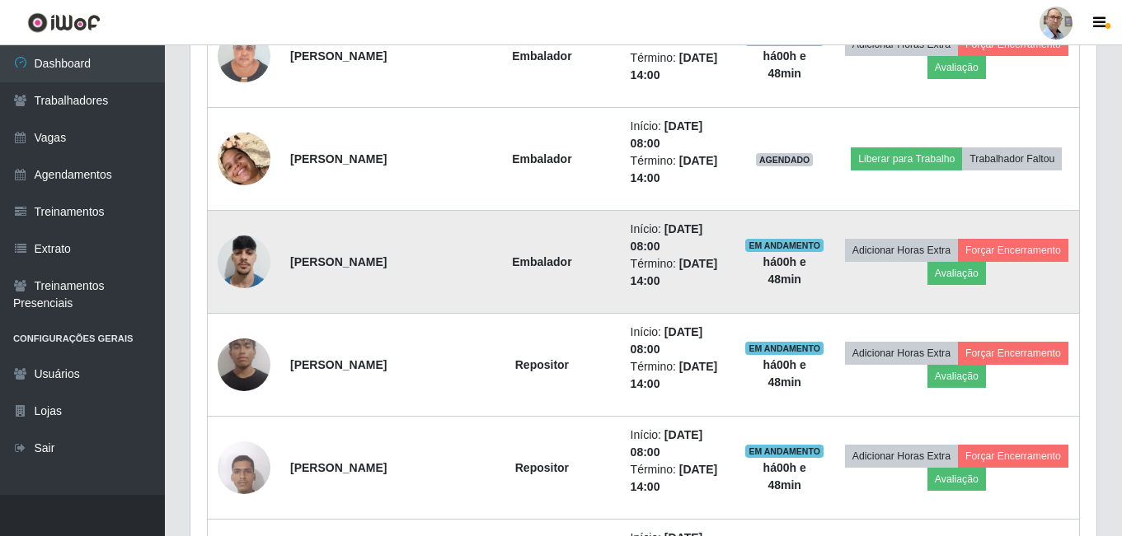
click at [245, 265] on img at bounding box center [244, 262] width 53 height 70
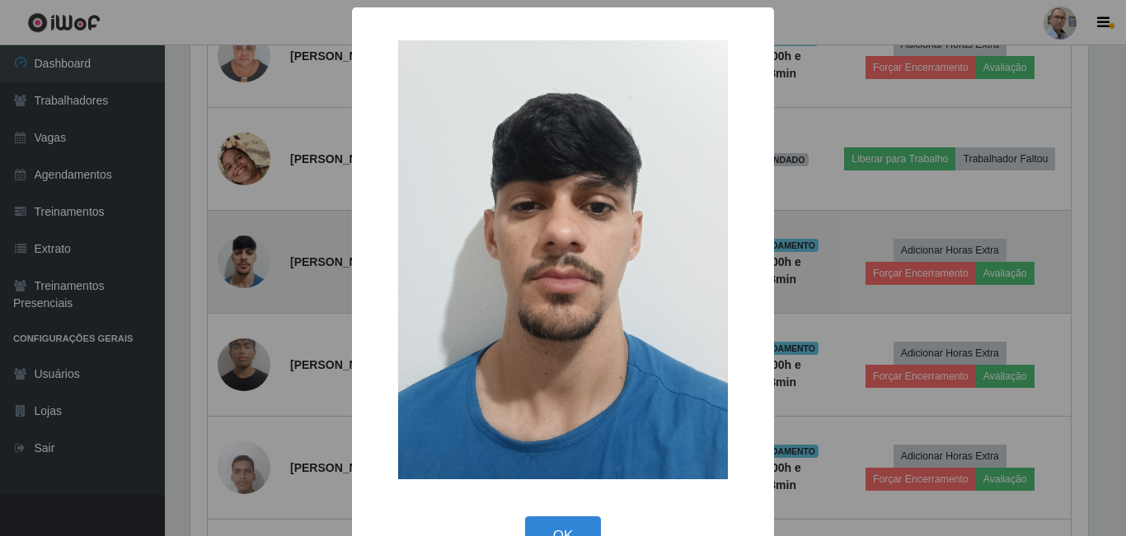
click at [245, 265] on div "× OK Cancel" at bounding box center [563, 268] width 1126 height 536
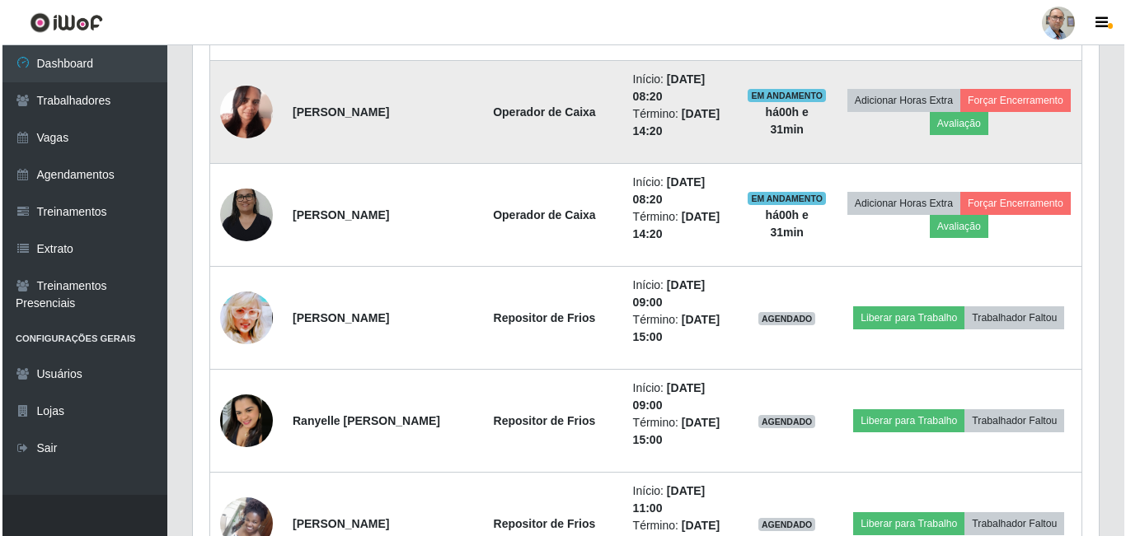
scroll to position [2634, 0]
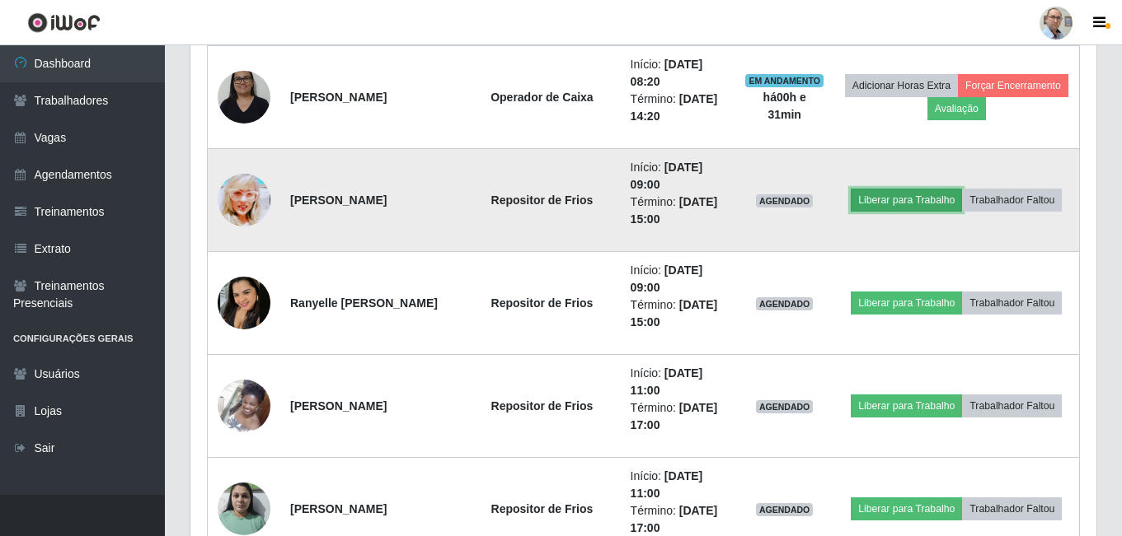
click at [922, 189] on button "Liberar para Trabalho" at bounding box center [905, 200] width 111 height 23
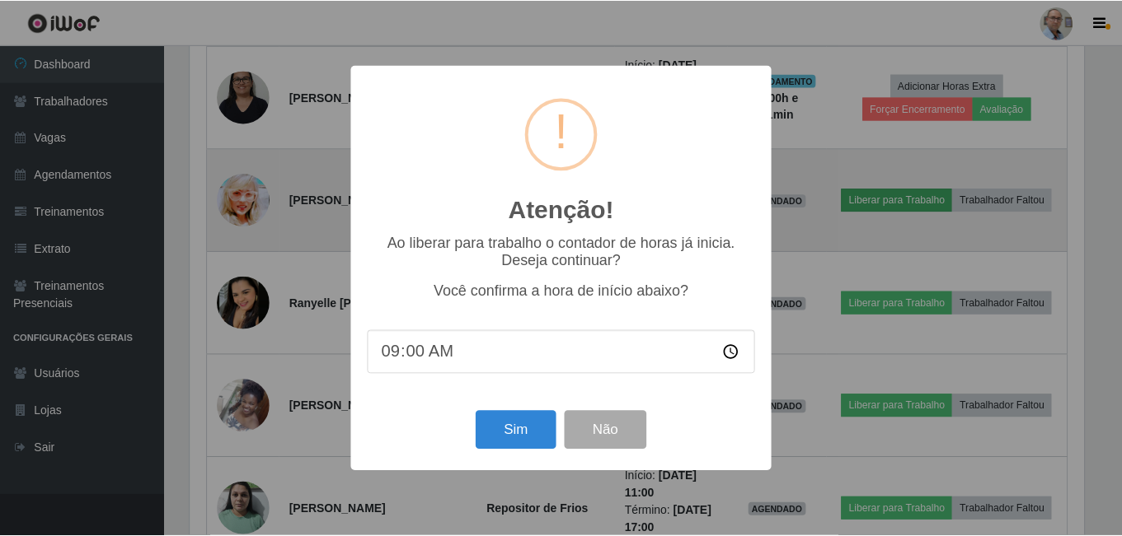
scroll to position [342, 897]
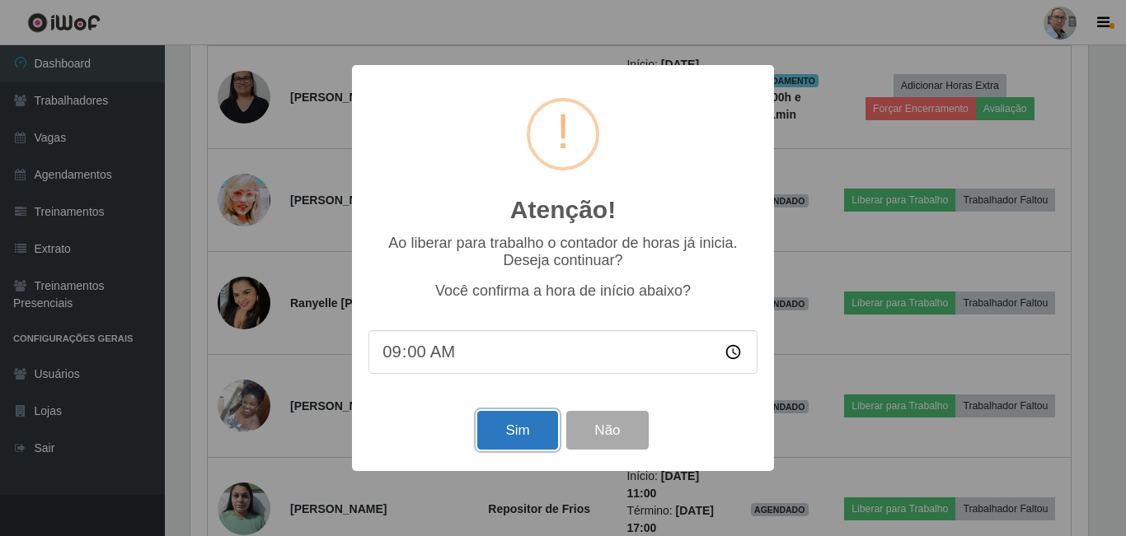
click at [532, 429] on button "Sim" at bounding box center [517, 430] width 80 height 39
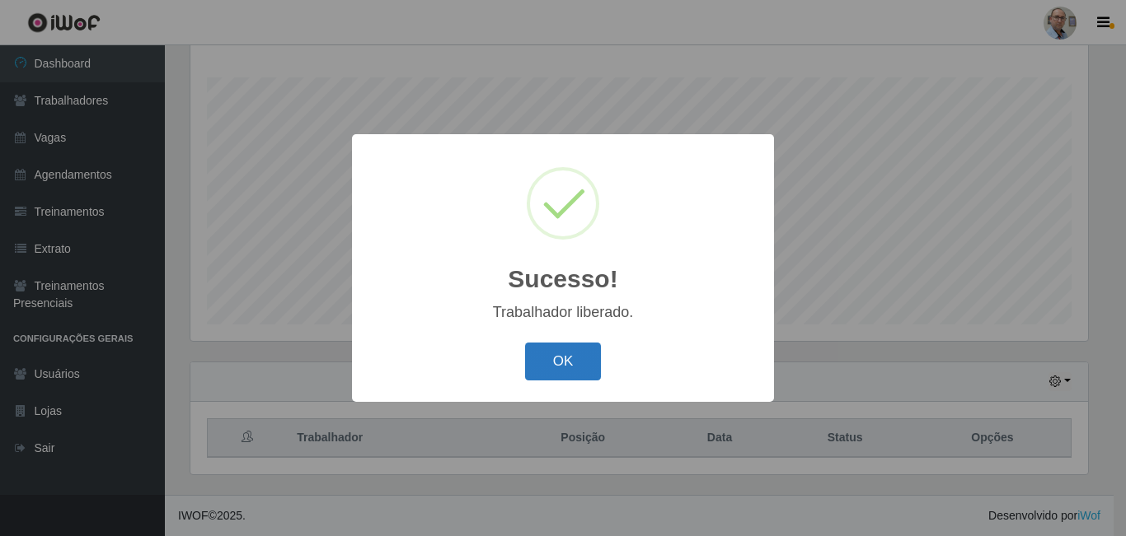
click at [557, 368] on button "OK" at bounding box center [563, 362] width 77 height 39
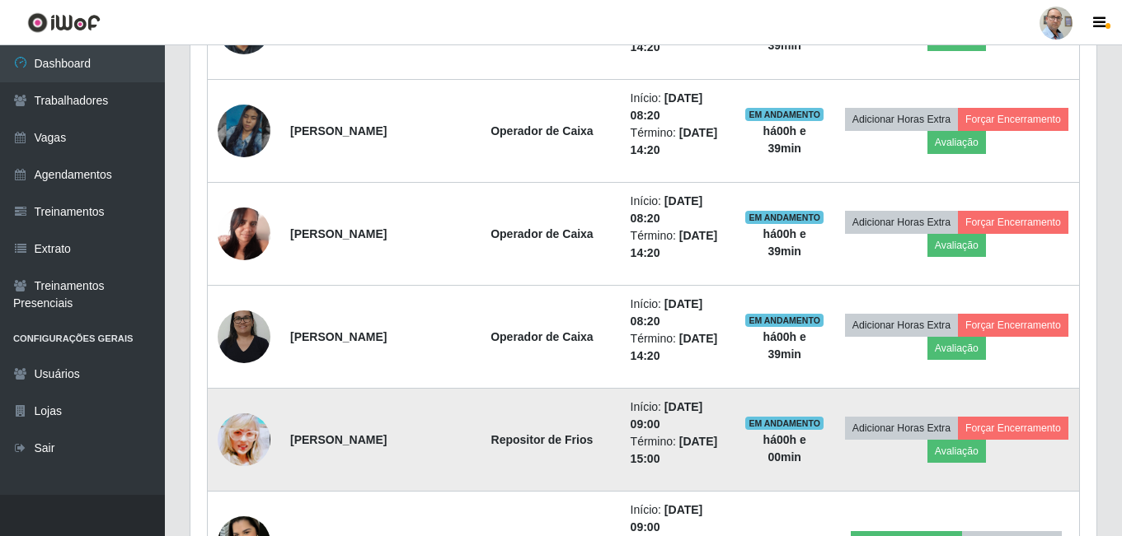
scroll to position [2325, 0]
